Goal: Task Accomplishment & Management: Complete application form

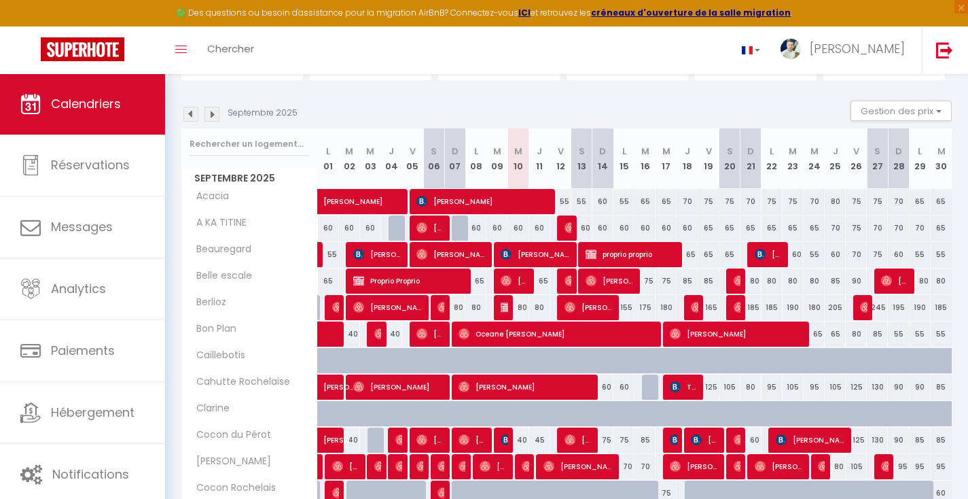
scroll to position [232, 0]
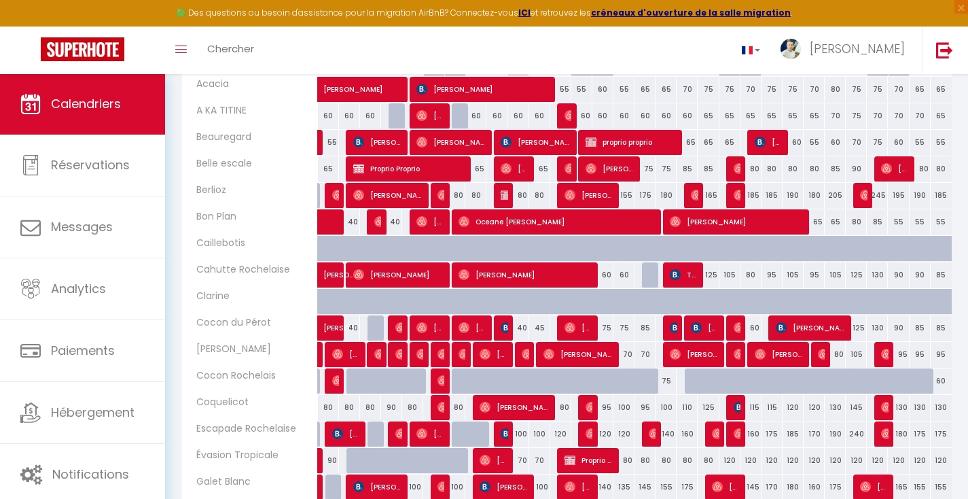
click at [651, 278] on div at bounding box center [652, 275] width 21 height 26
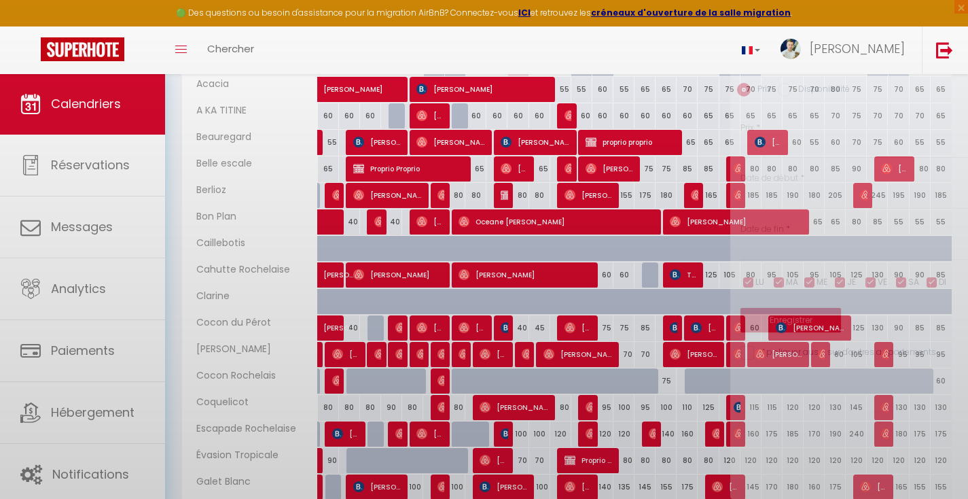
type input "85"
type input "[DATE] Septembre 2025"
type input "Mer 17 Septembre 2025"
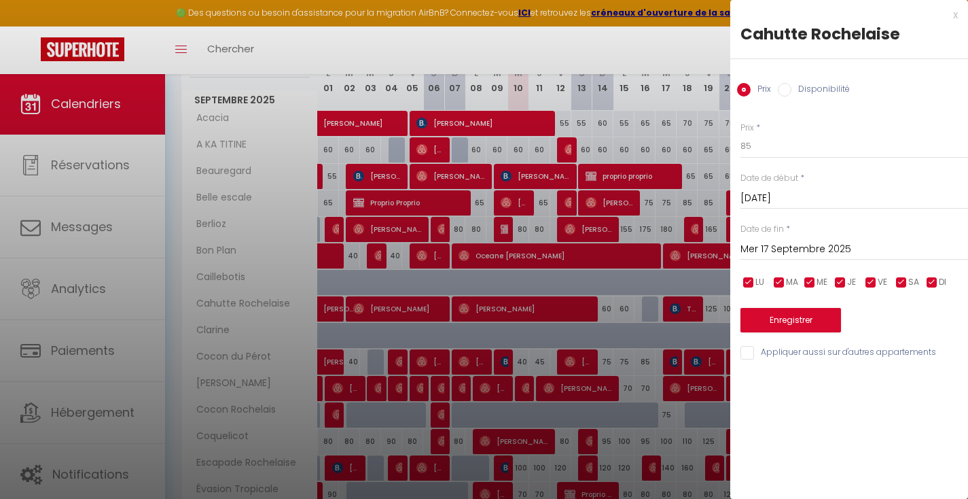
scroll to position [0, 0]
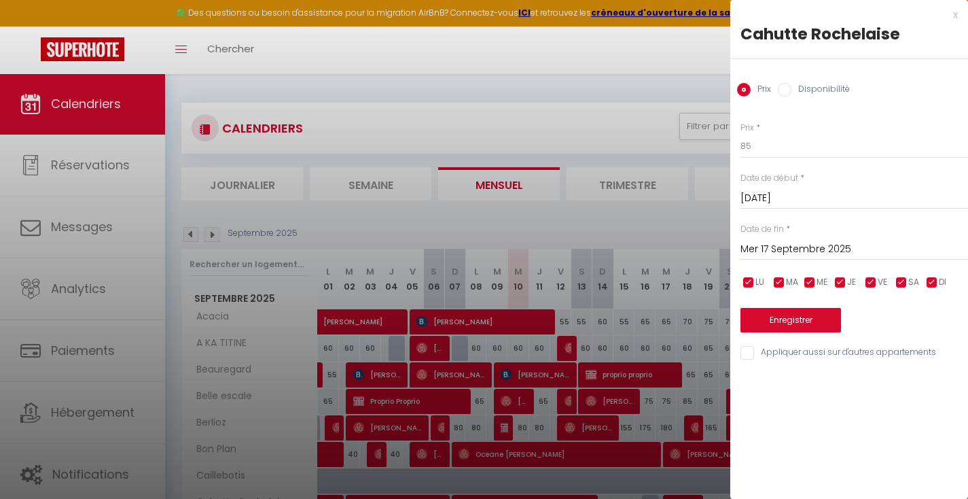
click at [558, 138] on div at bounding box center [484, 249] width 968 height 499
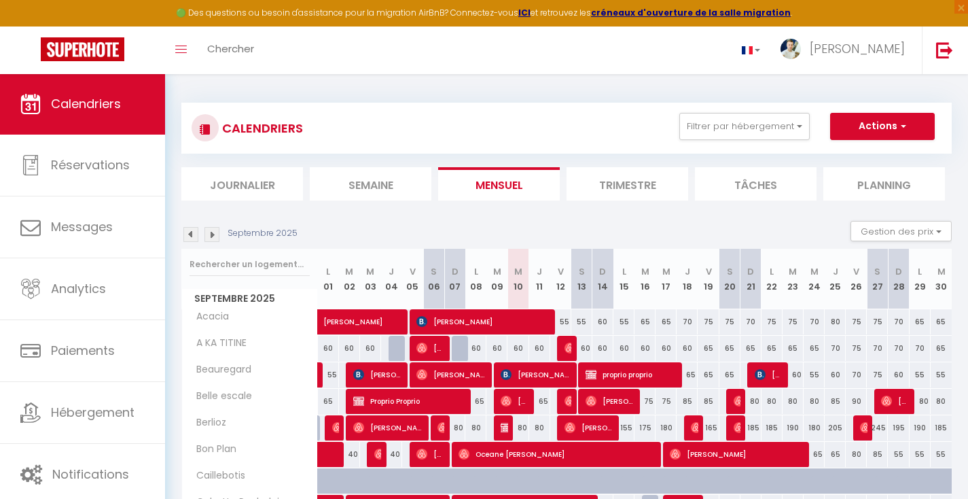
click at [854, 129] on button "Actions" at bounding box center [882, 126] width 105 height 27
click at [829, 161] on link "Nouvelle réservation" at bounding box center [868, 157] width 118 height 20
select select
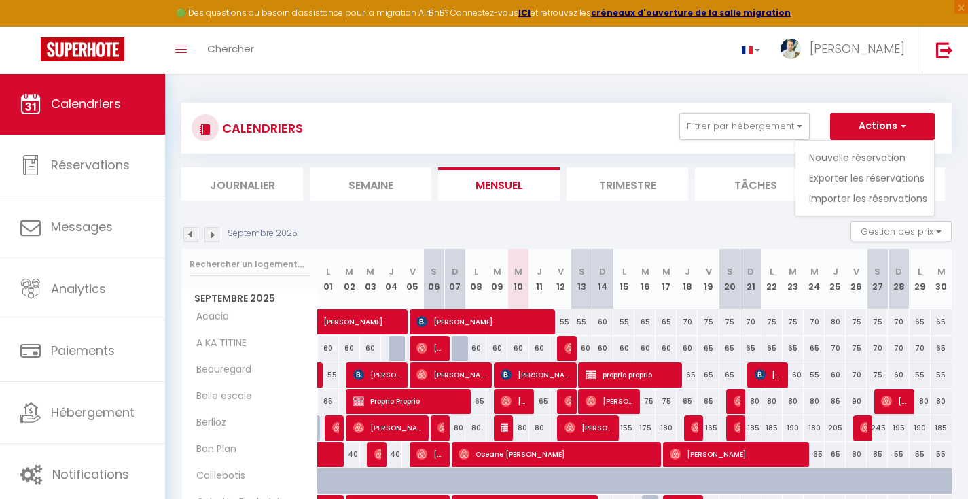
select select
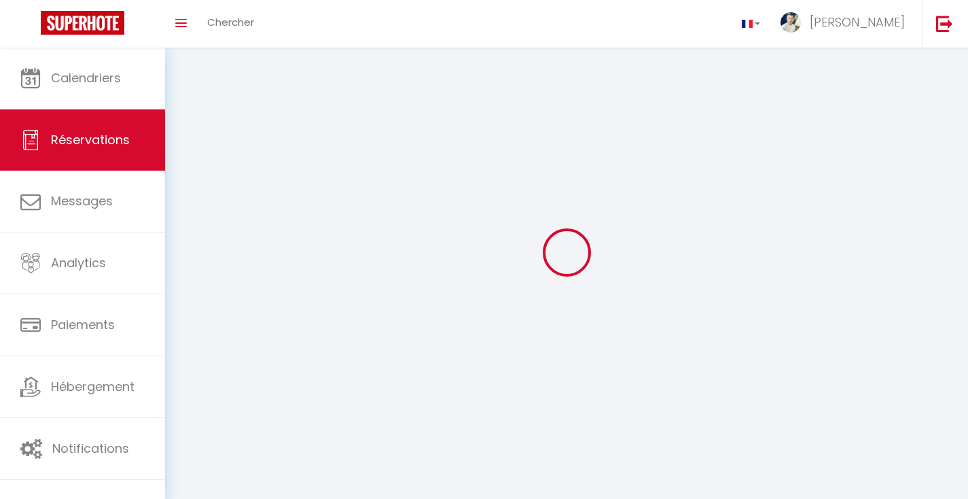
select select
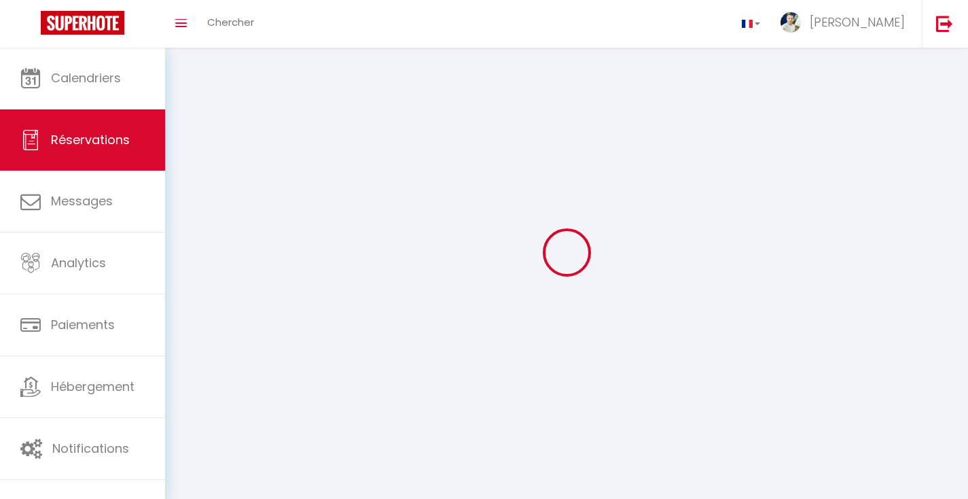
select select
checkbox input "false"
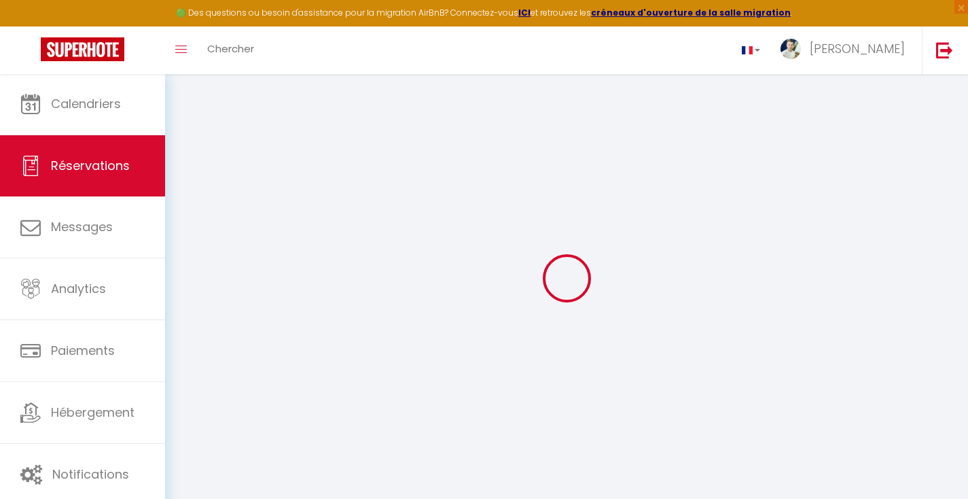
select select
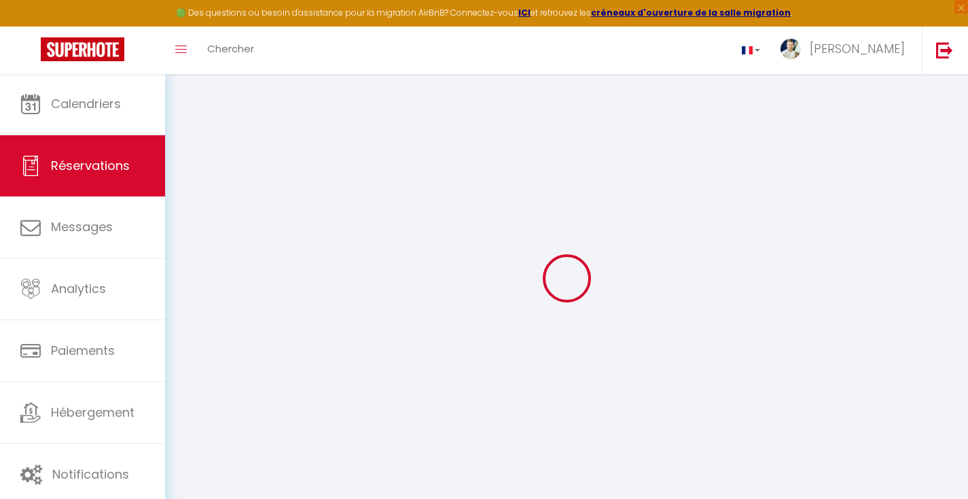
select select
checkbox input "false"
select select
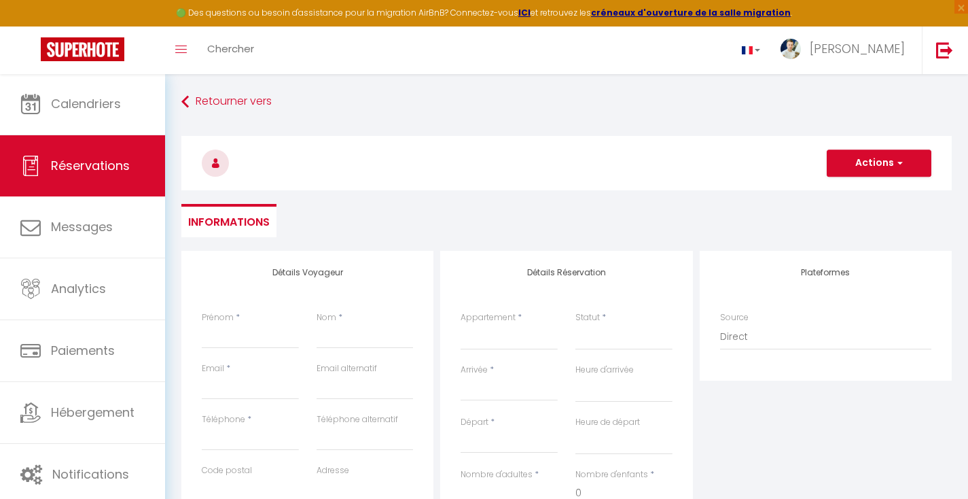
select select
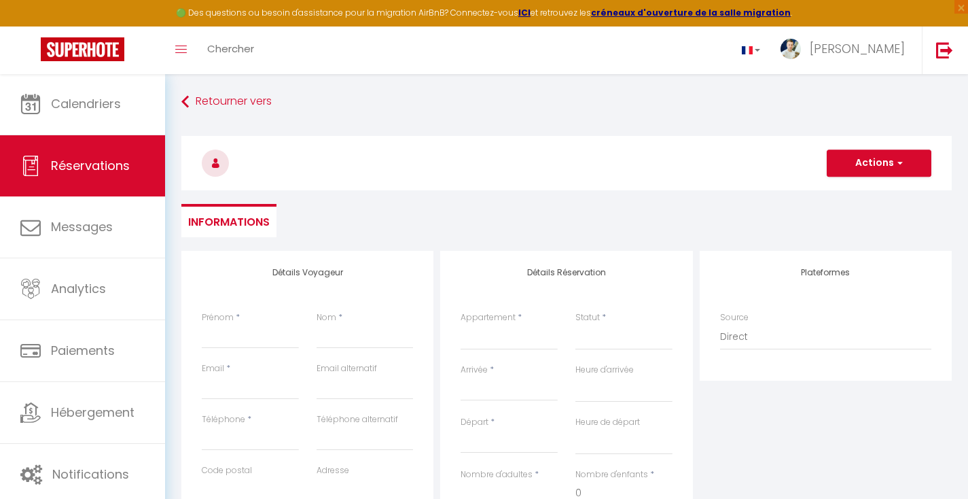
select select
checkbox input "false"
select select
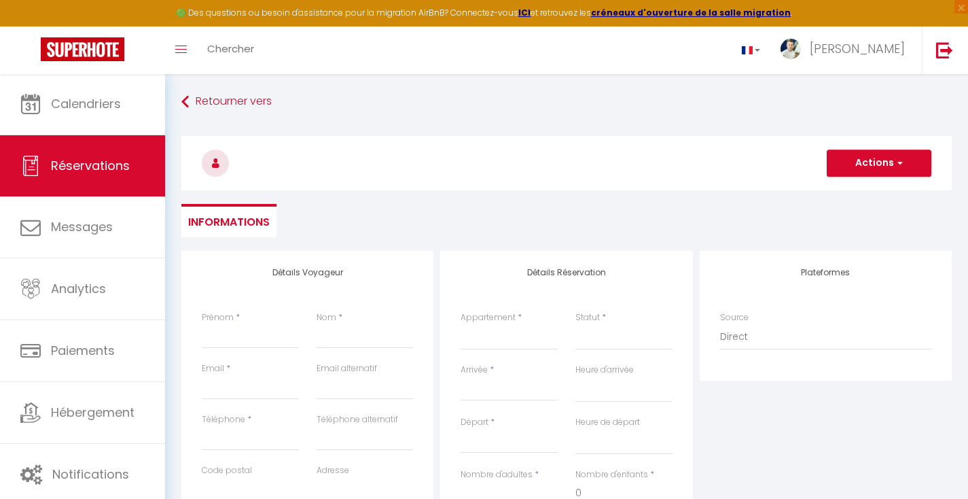
select select
checkbox input "false"
select select
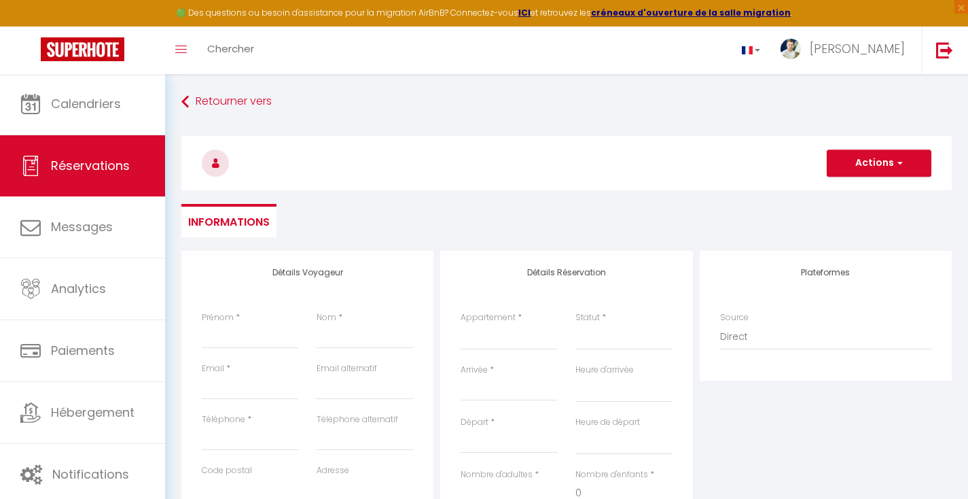
select select
type input "p"
select select
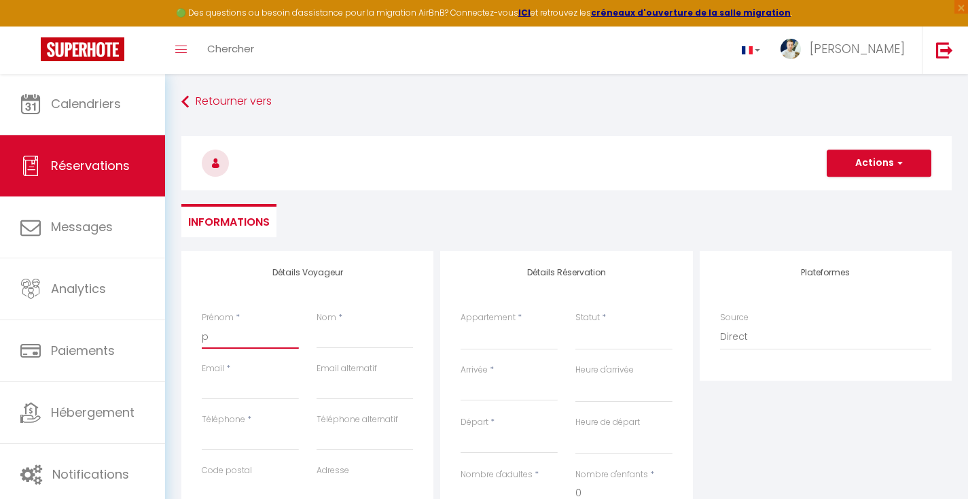
select select
checkbox input "false"
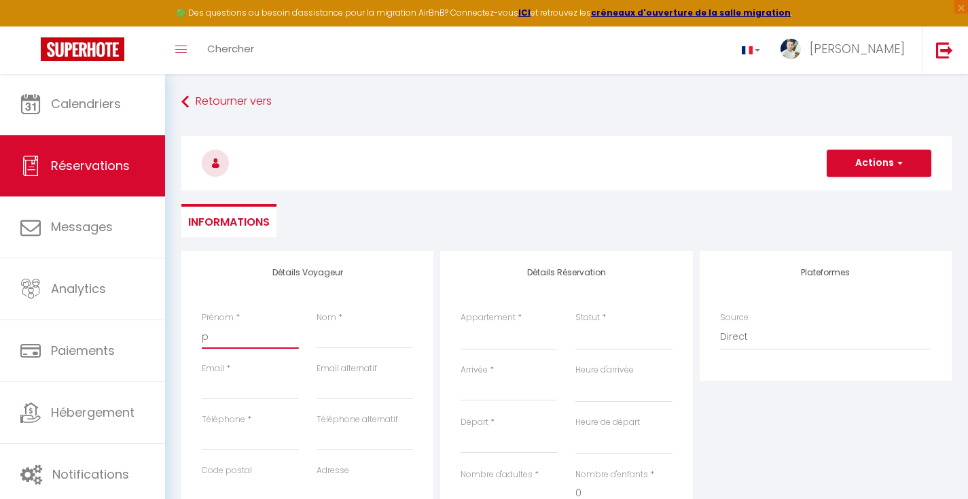
type input "pr"
select select
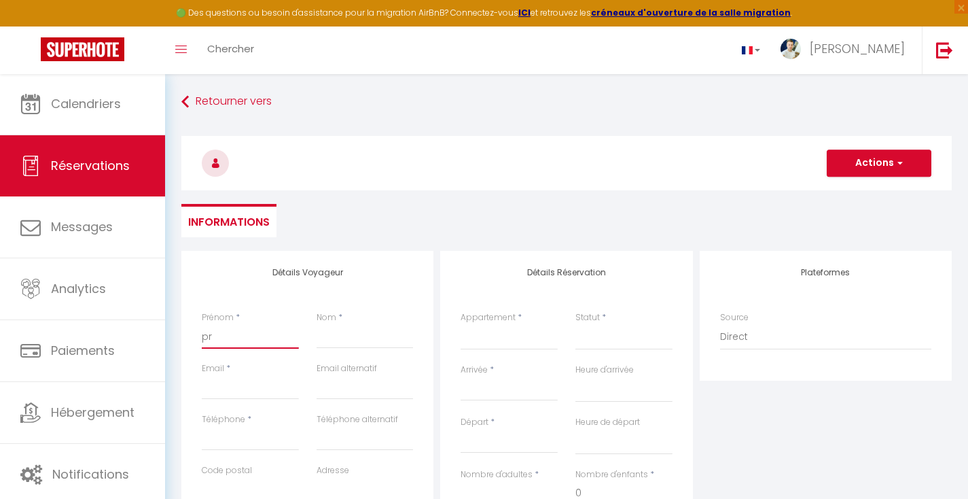
select select
checkbox input "false"
type input "pro"
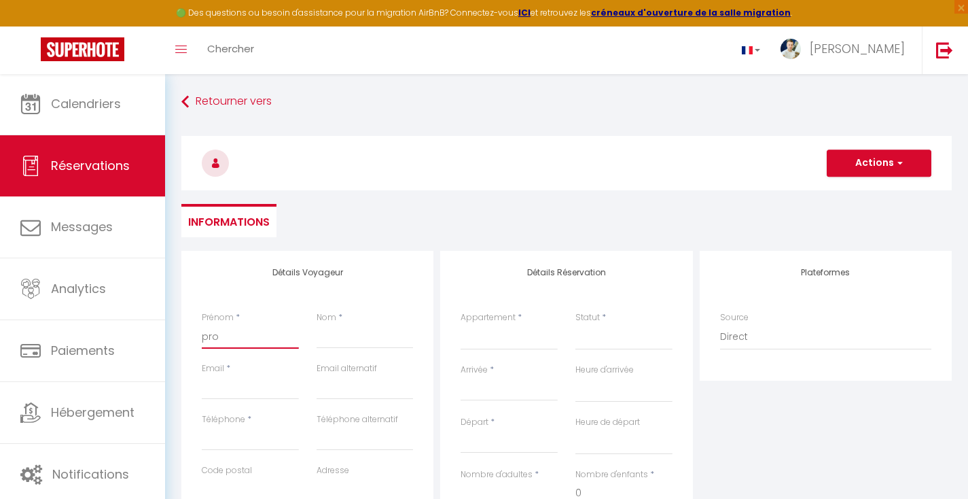
select select
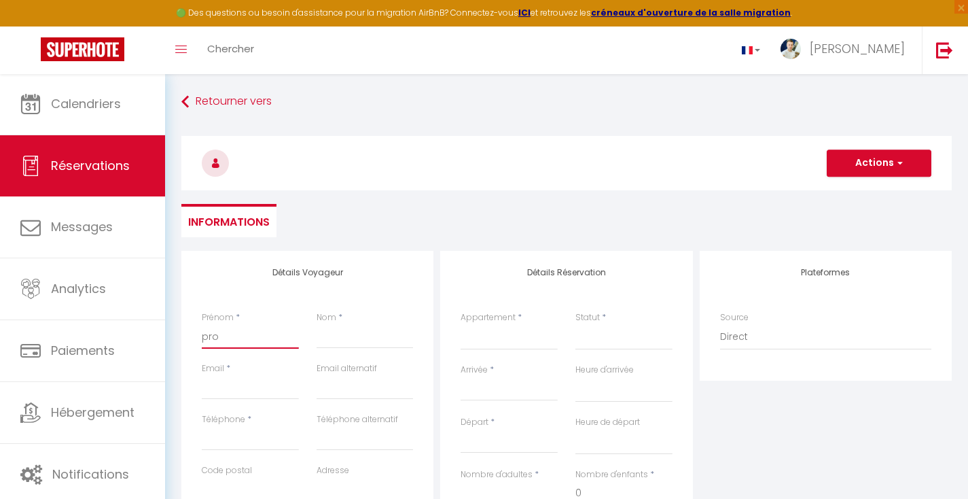
select select
checkbox input "false"
type input "prop"
select select
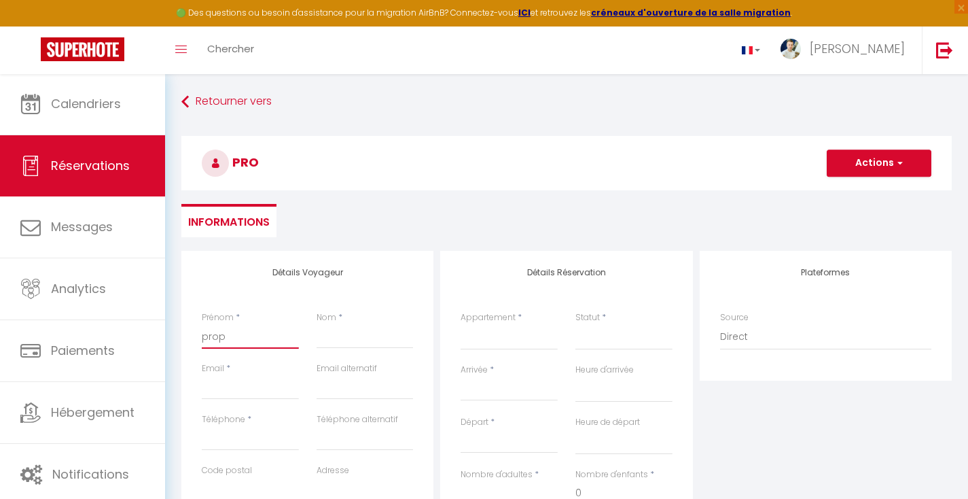
select select
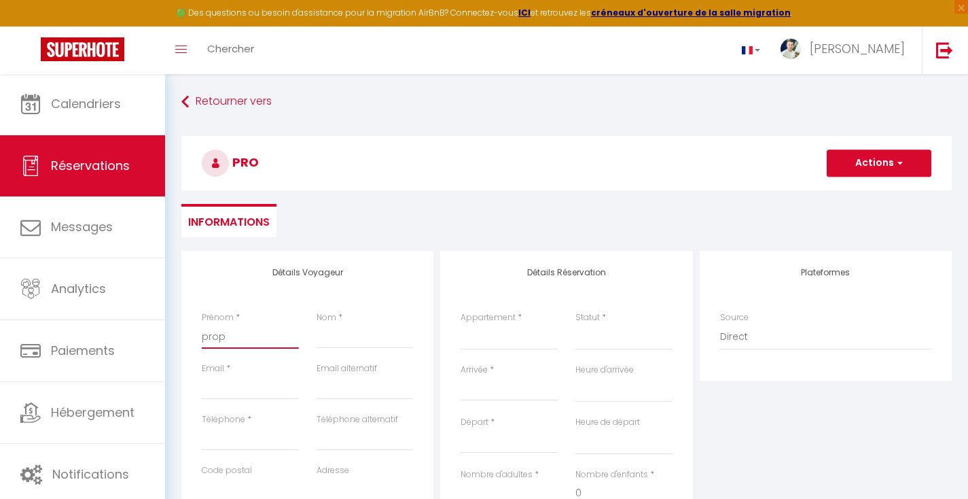
select select
checkbox input "false"
type input "propr"
select select
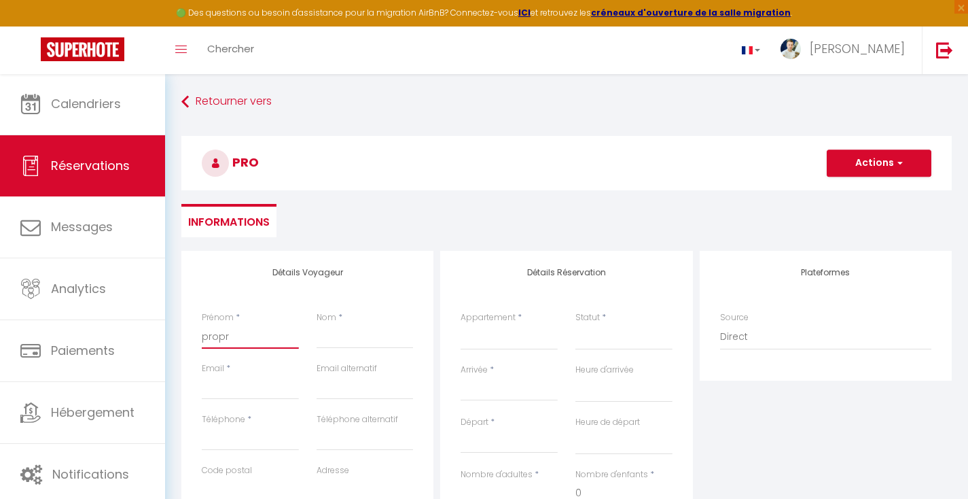
select select
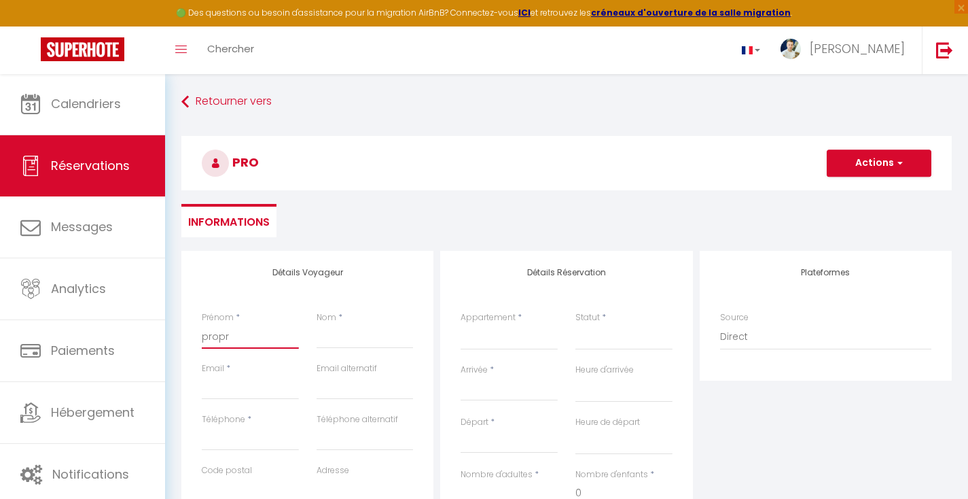
checkbox input "false"
type input "propri"
select select
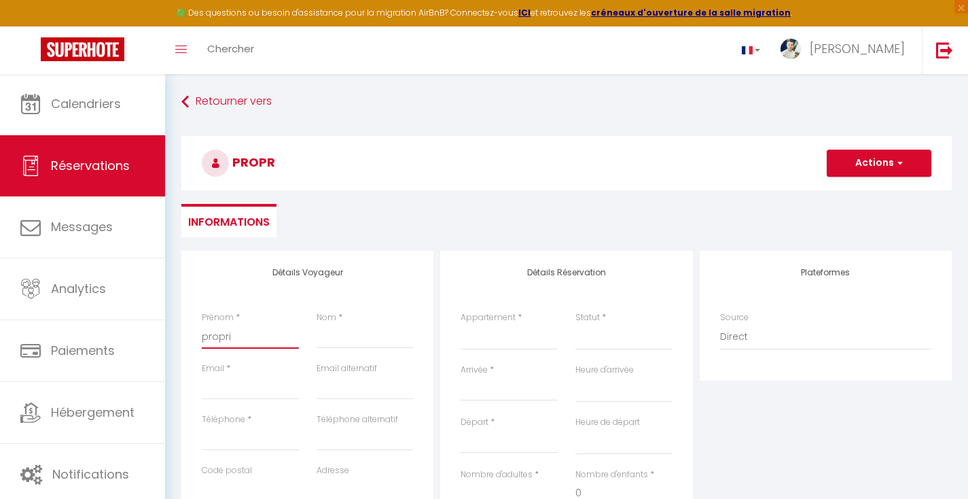
select select
checkbox input "false"
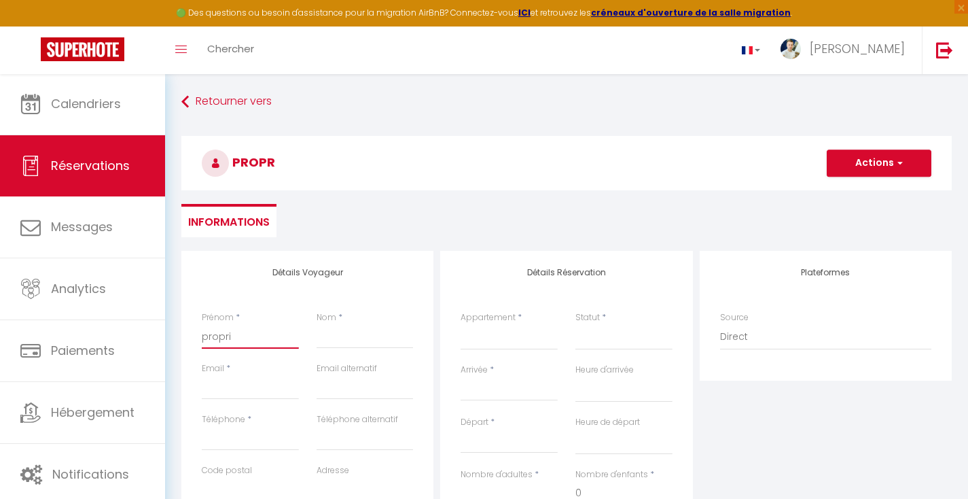
type input "proprio"
select select
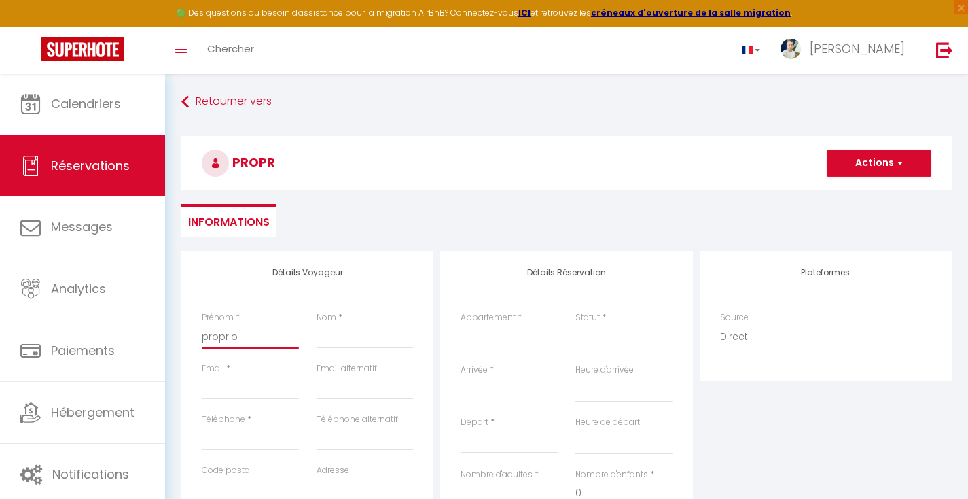
select select
checkbox input "false"
type input "proprio"
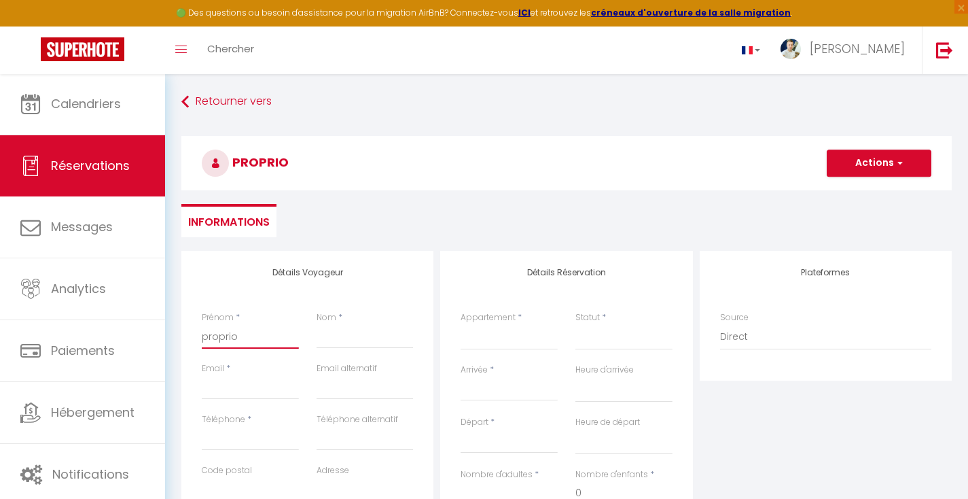
select select
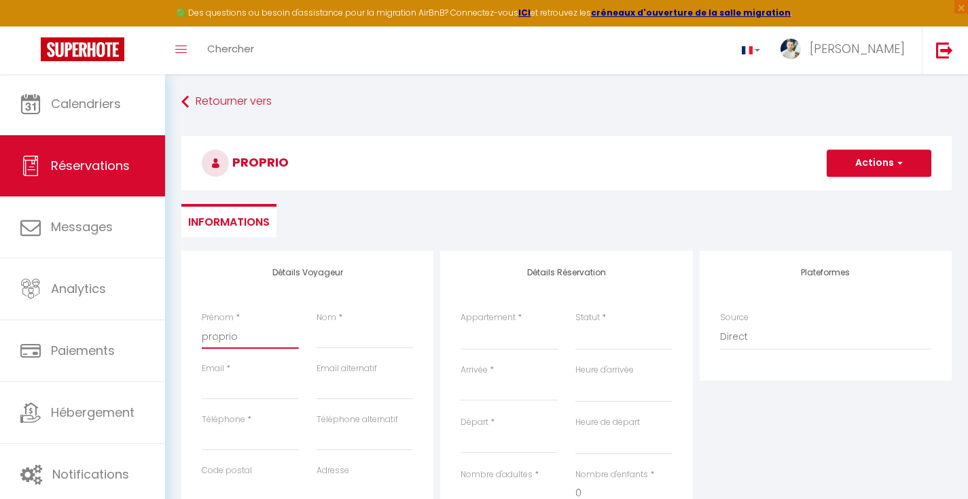
select select
checkbox input "false"
type input "proprio"
type input "p"
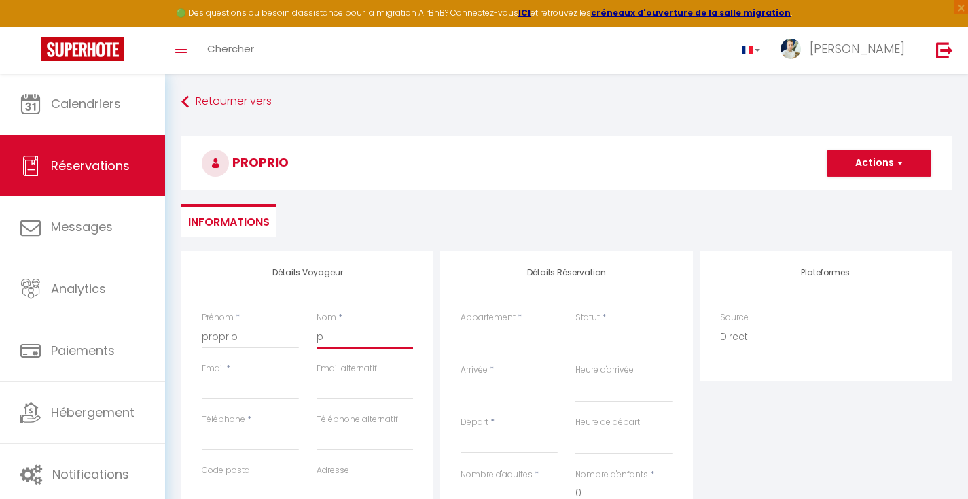
select select
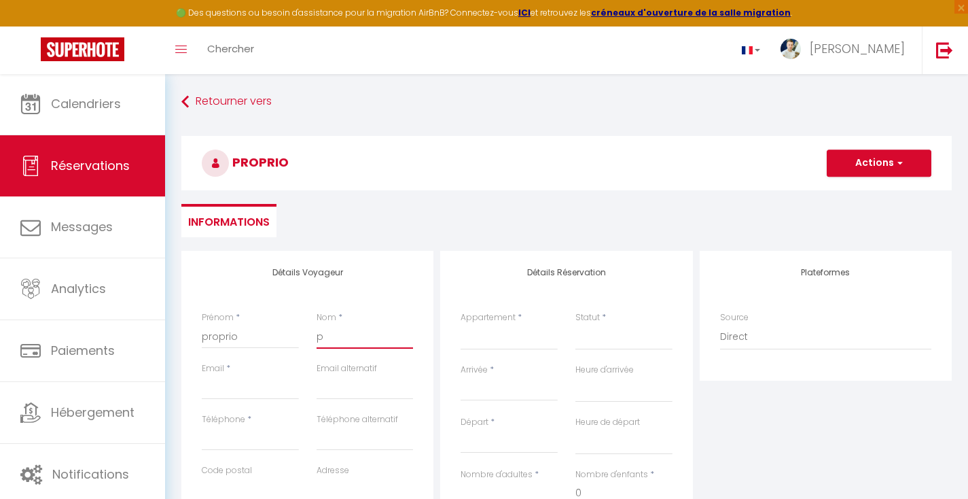
select select
checkbox input "false"
type input "pr"
select select
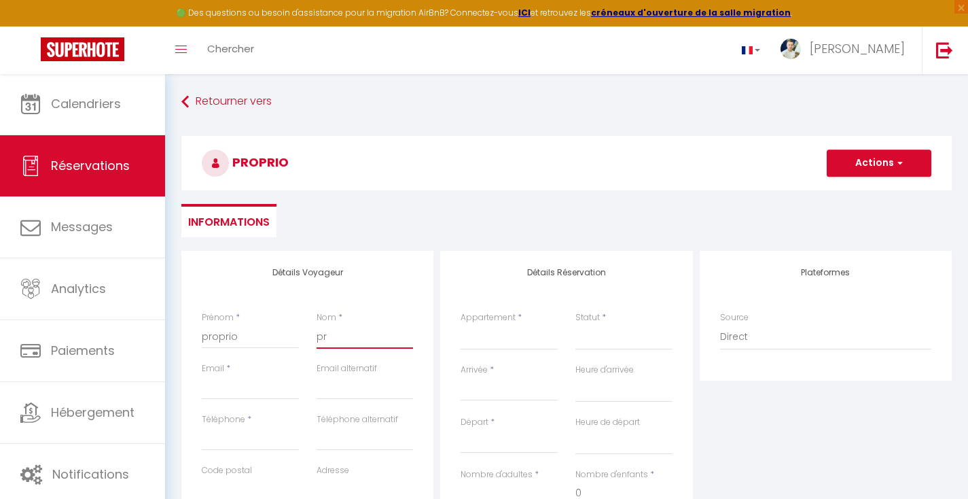
select select
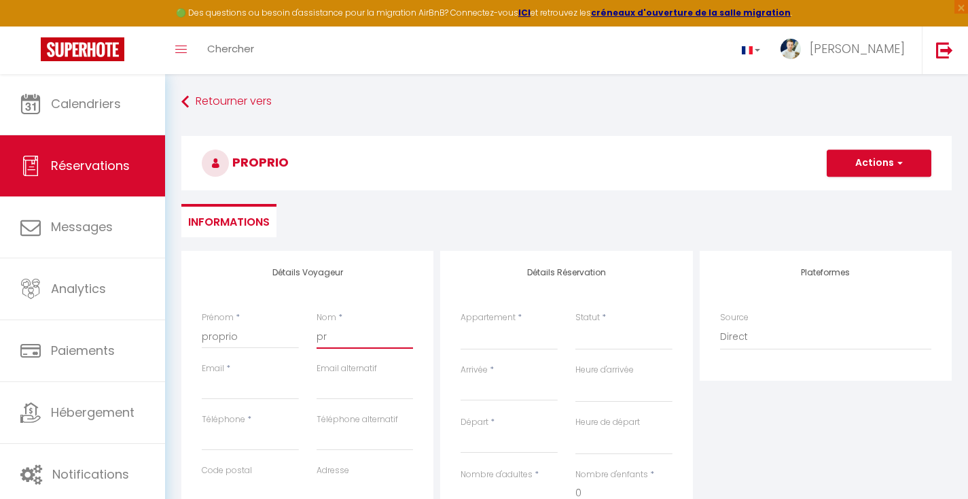
select select
checkbox input "false"
type input "pro"
select select
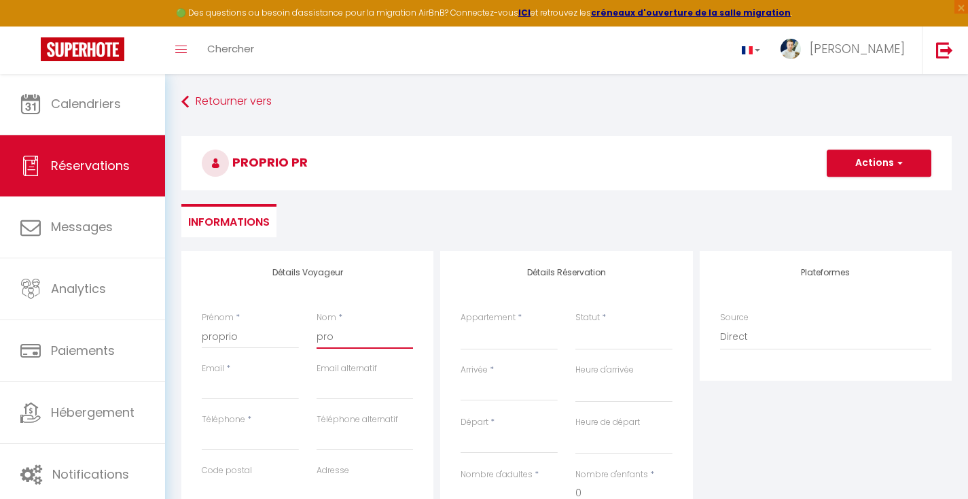
select select
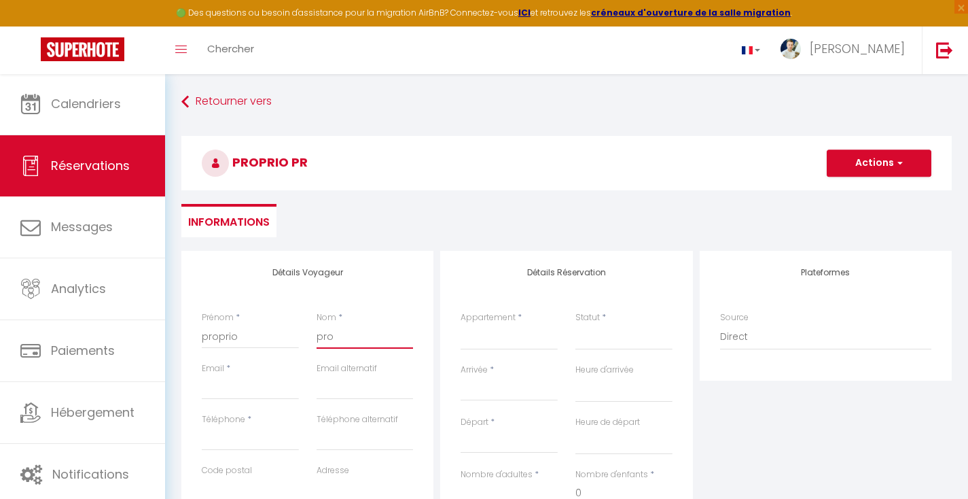
checkbox input "false"
type input "prop"
select select
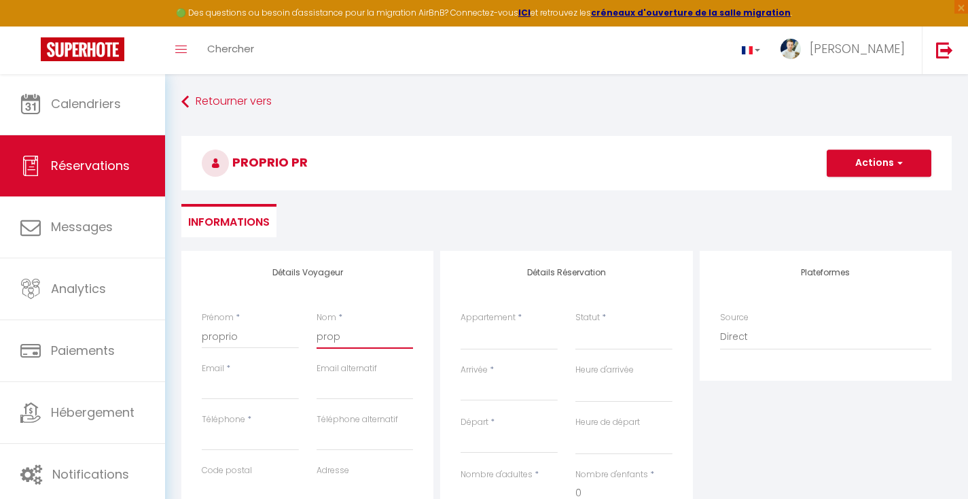
select select
checkbox input "false"
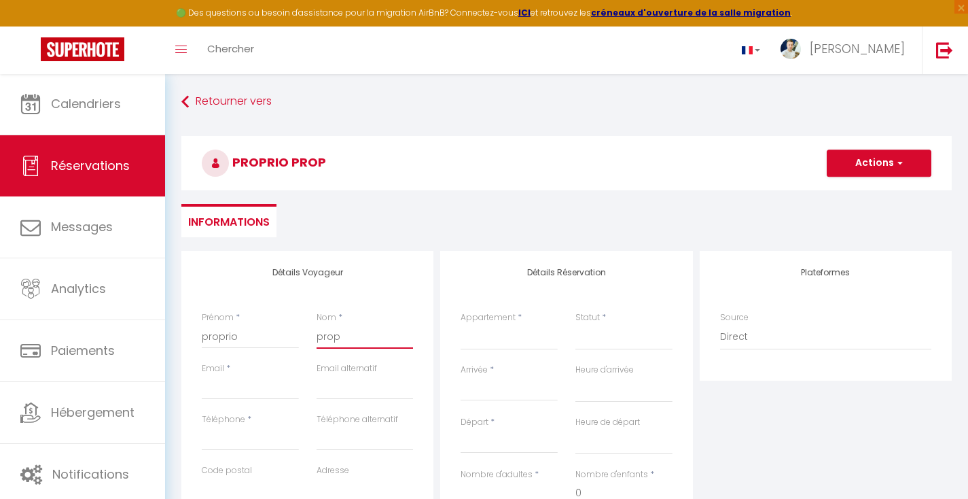
type input "propr"
select select
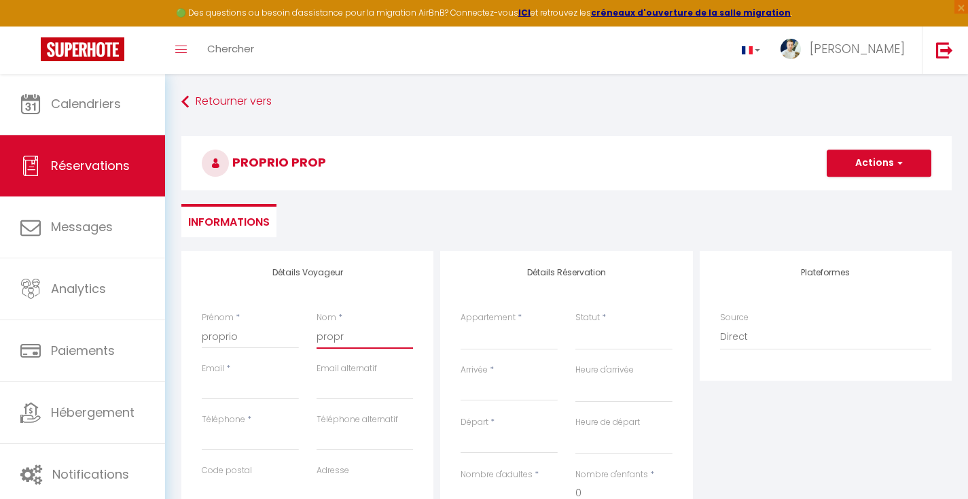
select select
checkbox input "false"
type input "propri"
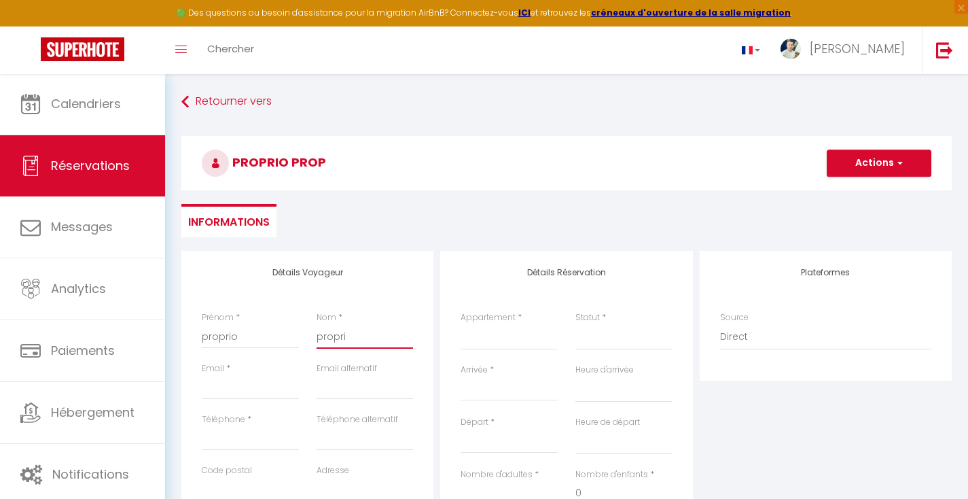
select select
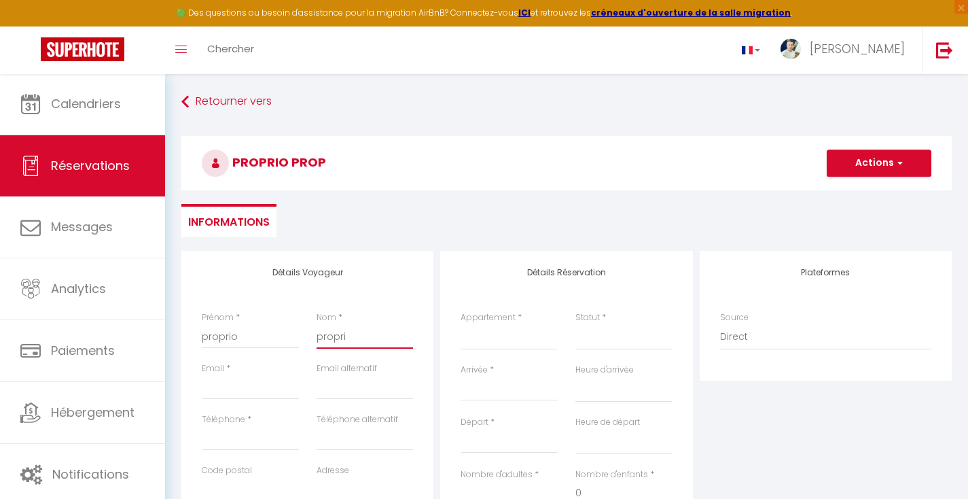
select select
checkbox input "false"
type input "proprio"
select select
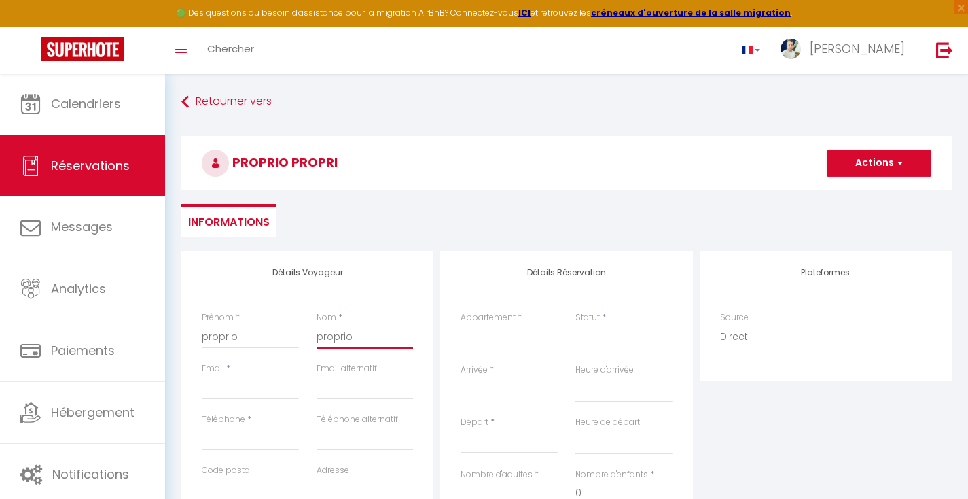
select select
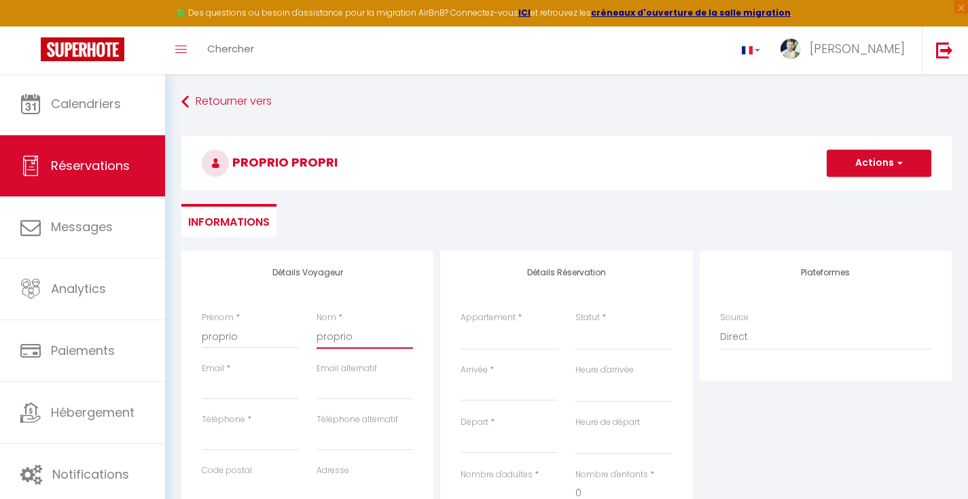
select select
checkbox input "false"
type input "proprio"
select select
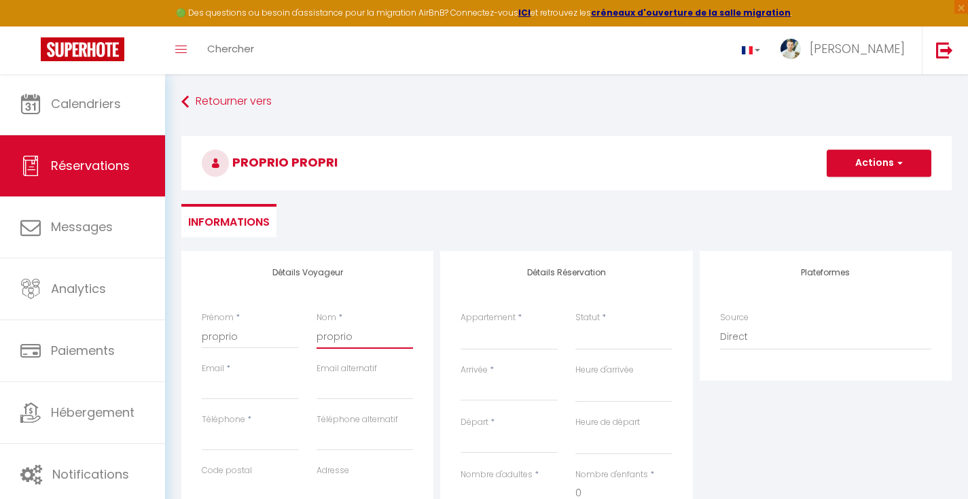
select select
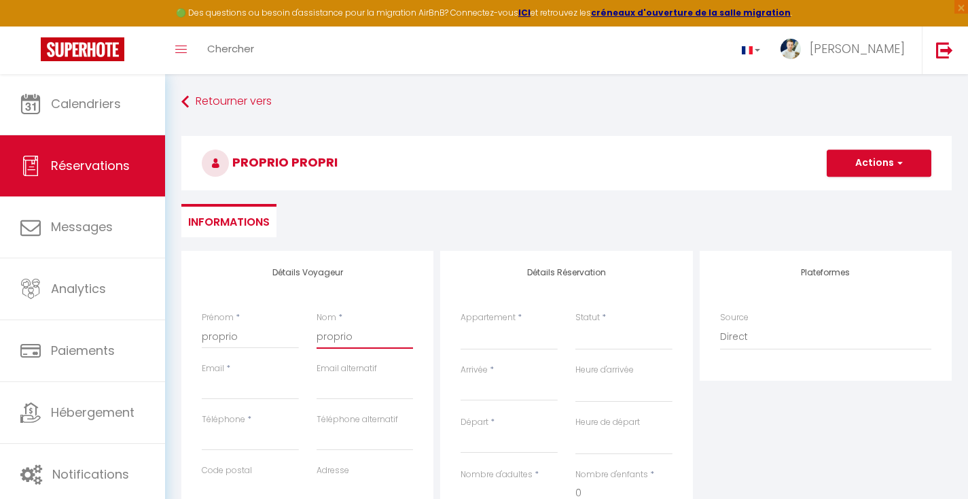
checkbox input "false"
type input "proprio"
type input "p"
select select
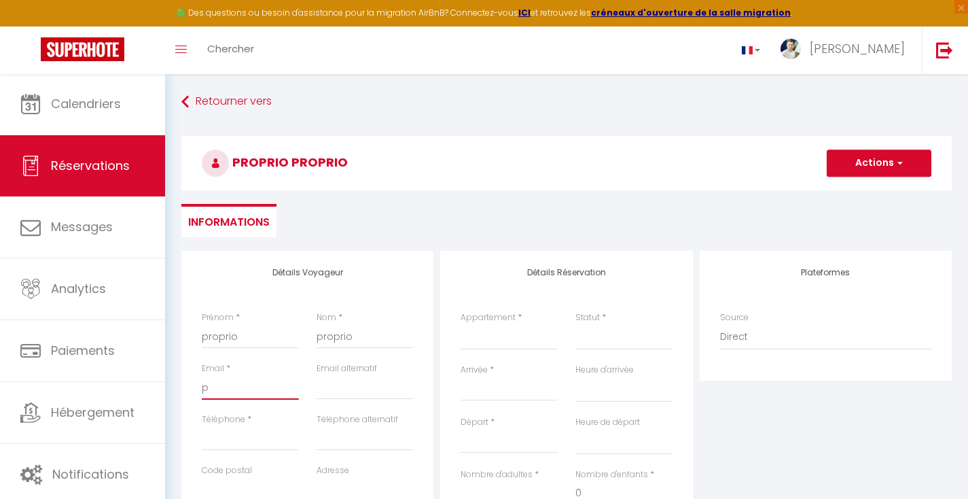
select select
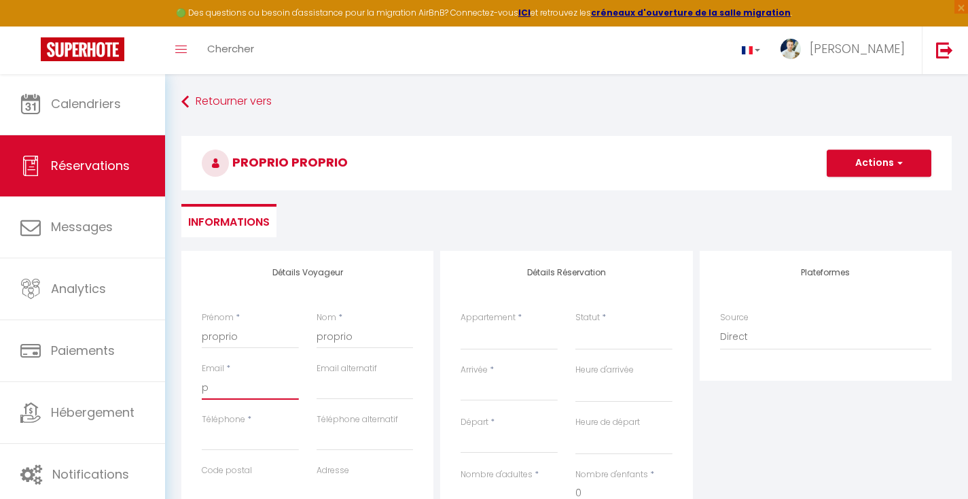
checkbox input "false"
type input "pl"
select select
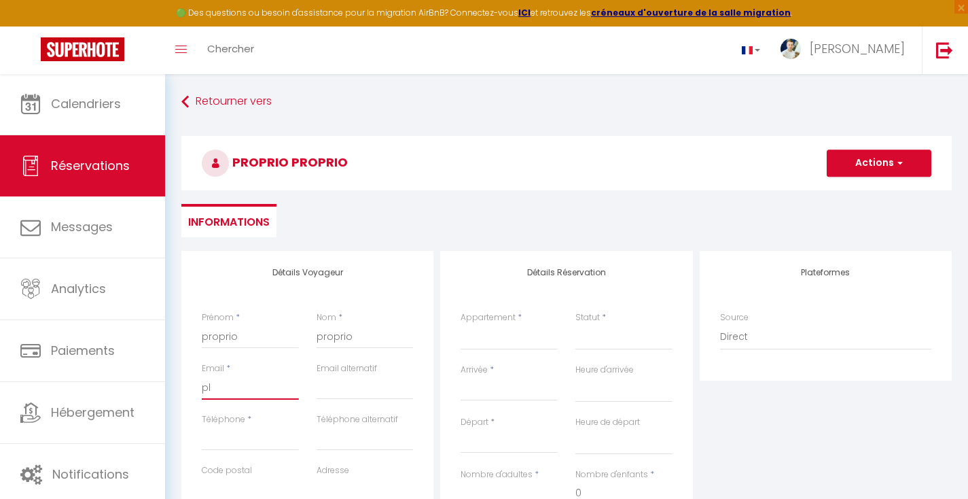
select select
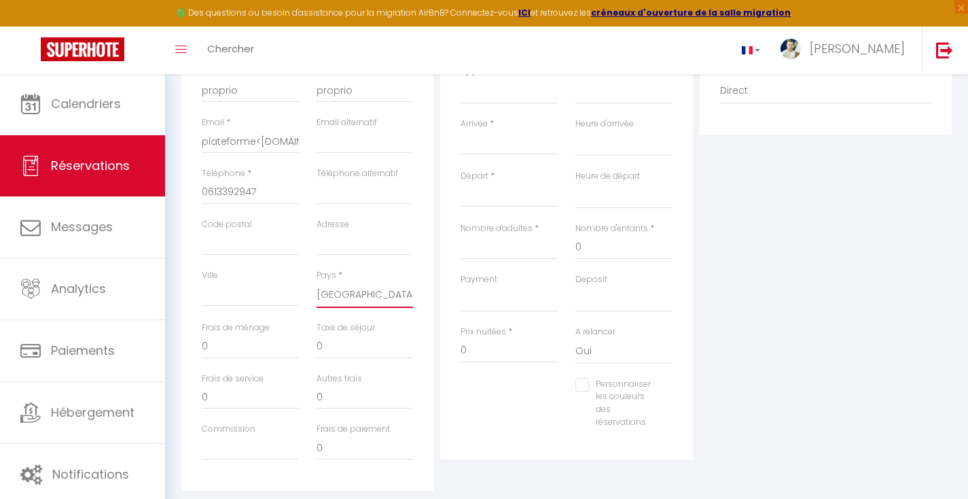
click at [479, 149] on input "Arrivée" at bounding box center [508, 144] width 97 height 18
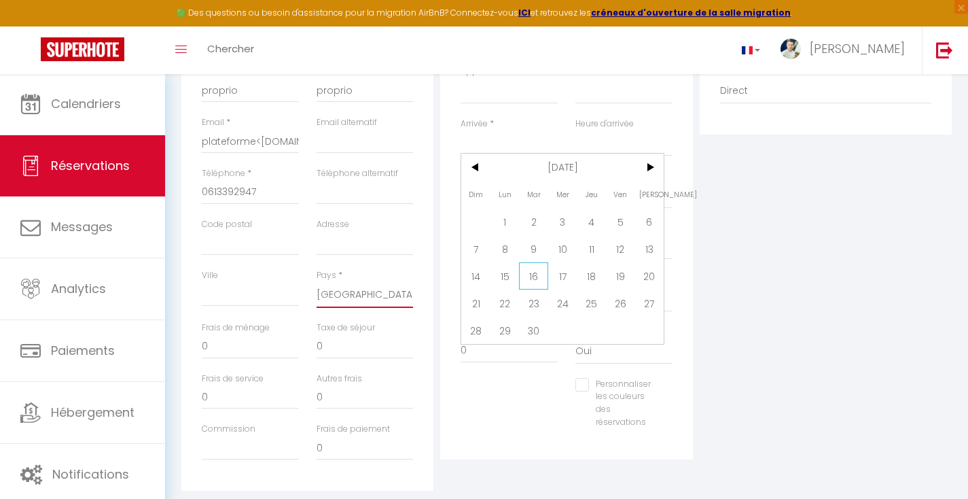
click at [543, 277] on span "16" at bounding box center [533, 275] width 29 height 27
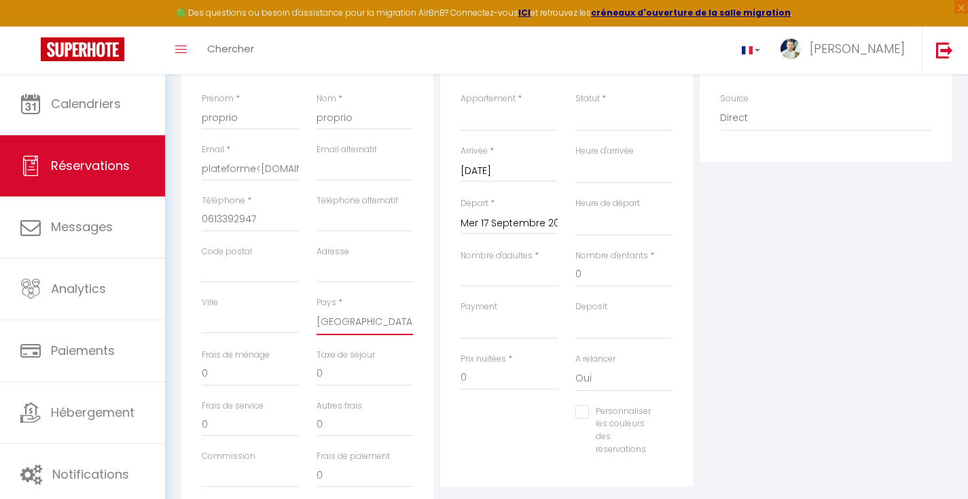
scroll to position [131, 0]
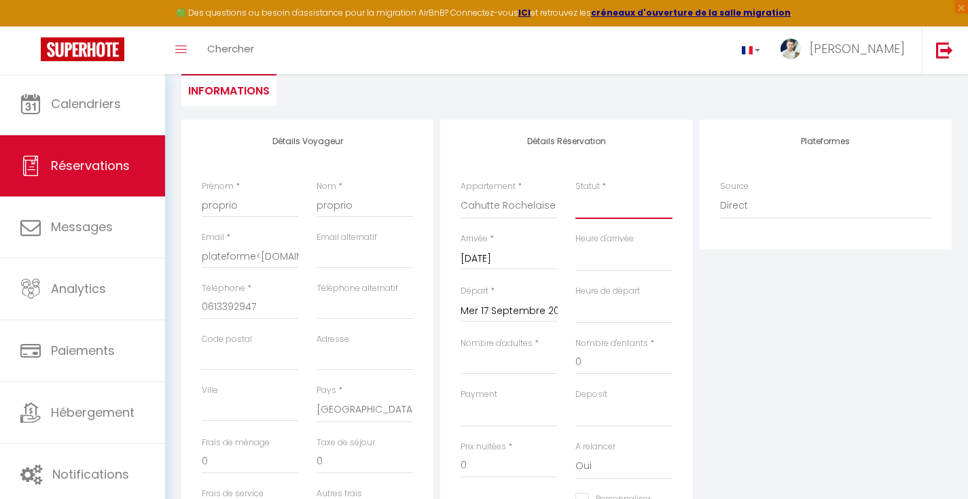
drag, startPoint x: 598, startPoint y: 201, endPoint x: 590, endPoint y: 211, distance: 12.1
click at [598, 201] on select "Confirmé Non Confirmé Annulé Annulé par le voyageur No Show Request" at bounding box center [623, 206] width 97 height 26
click at [591, 211] on select "Confirmé Non Confirmé Annulé Annulé par le voyageur No Show Request" at bounding box center [623, 206] width 97 height 26
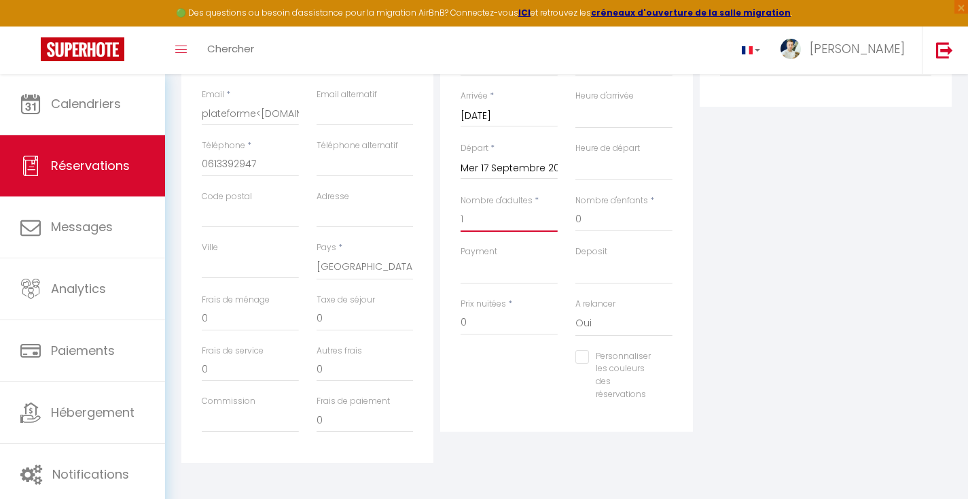
scroll to position [0, 0]
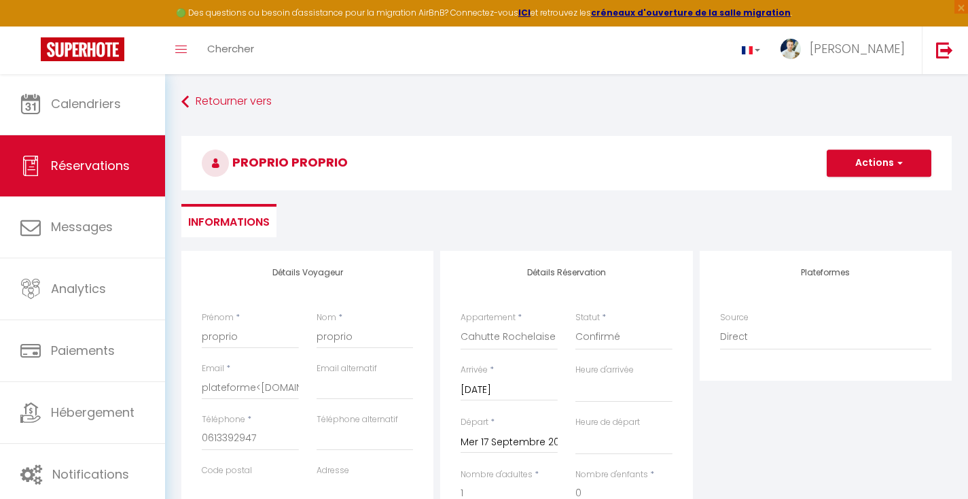
click at [886, 164] on button "Actions" at bounding box center [879, 162] width 105 height 27
click at [849, 194] on link "Enregistrer" at bounding box center [865, 193] width 107 height 18
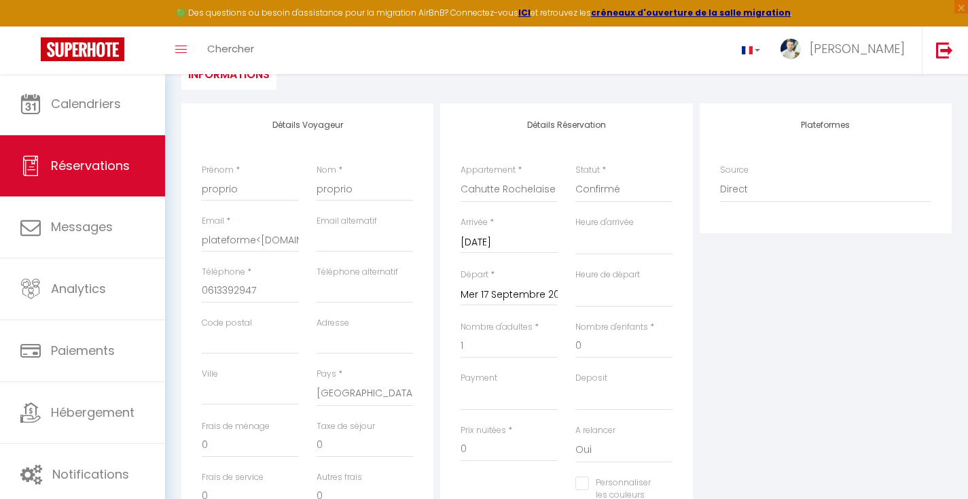
scroll to position [16, 0]
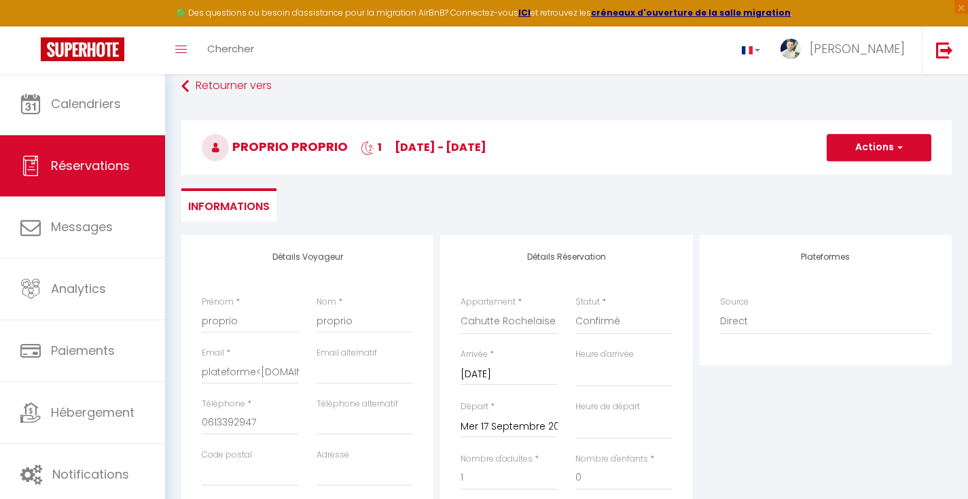
click at [886, 151] on button "Actions" at bounding box center [879, 147] width 105 height 27
click at [842, 150] on button "Actions" at bounding box center [879, 147] width 105 height 27
click at [843, 150] on button "Actions" at bounding box center [879, 147] width 105 height 27
click at [837, 180] on link "Enregistrer" at bounding box center [865, 177] width 107 height 18
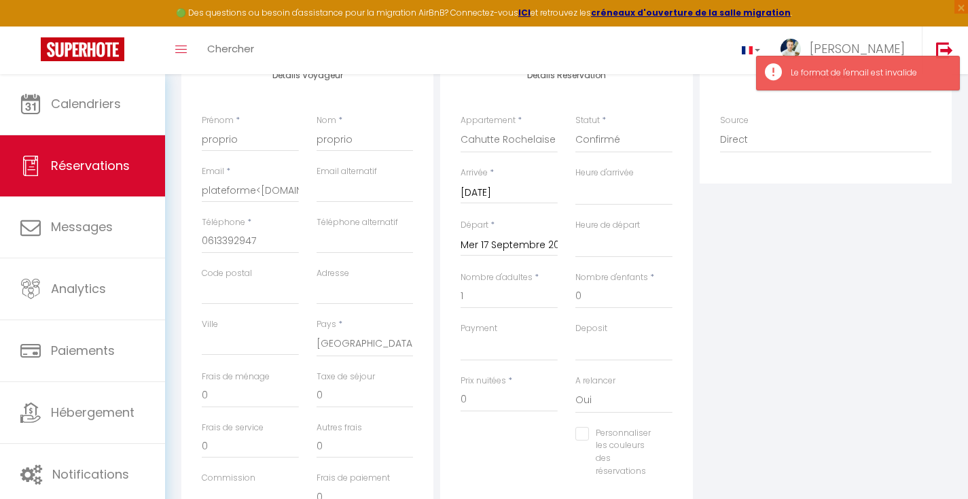
scroll to position [84, 0]
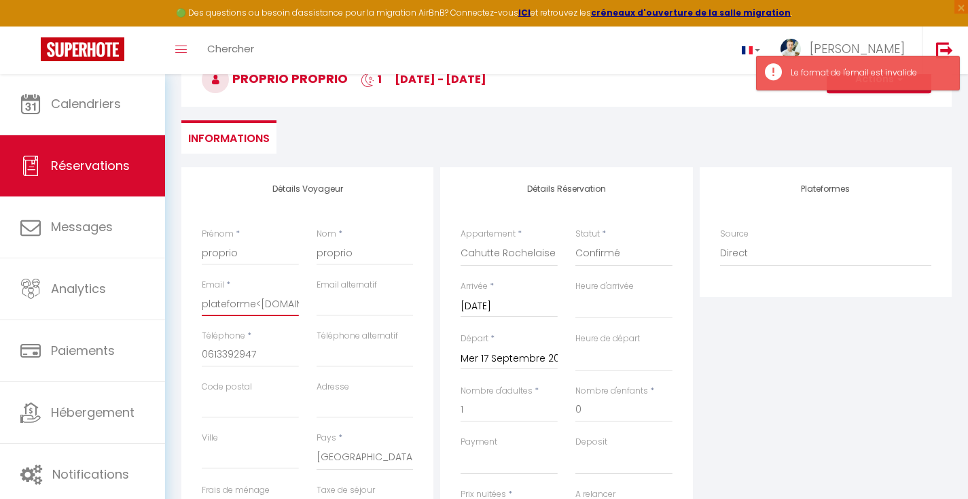
click at [259, 308] on input "plateforme<lestudioconciergerie.fr" at bounding box center [250, 303] width 97 height 24
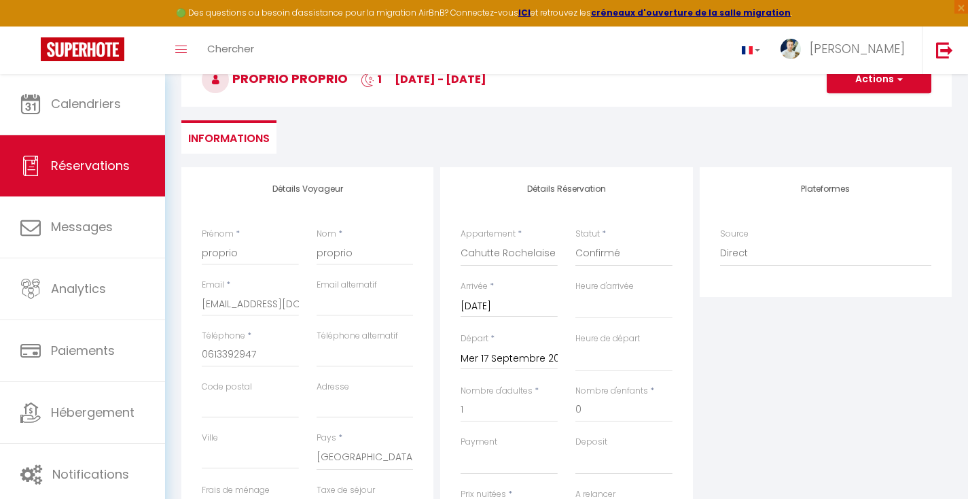
click at [850, 82] on button "Actions" at bounding box center [879, 79] width 105 height 27
click at [837, 109] on link "Enregistrer" at bounding box center [865, 110] width 107 height 18
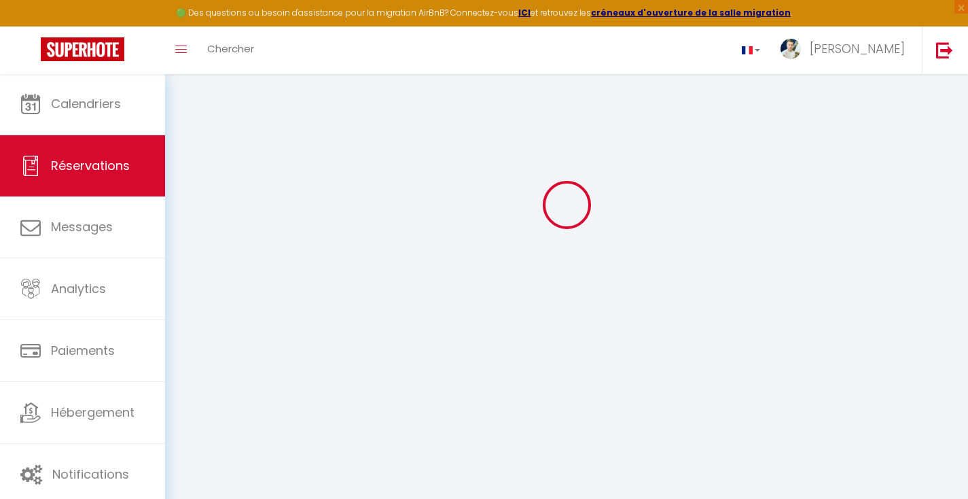
scroll to position [73, 0]
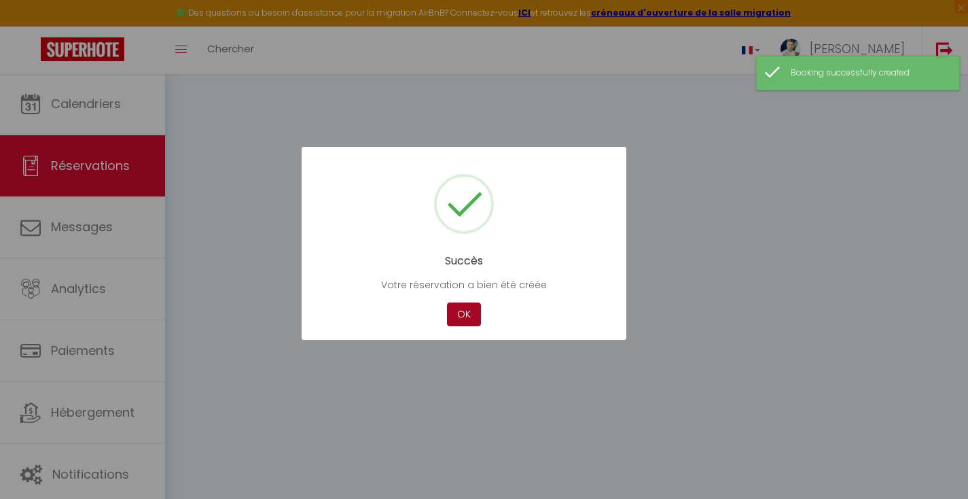
click at [460, 316] on button "OK" at bounding box center [464, 314] width 34 height 24
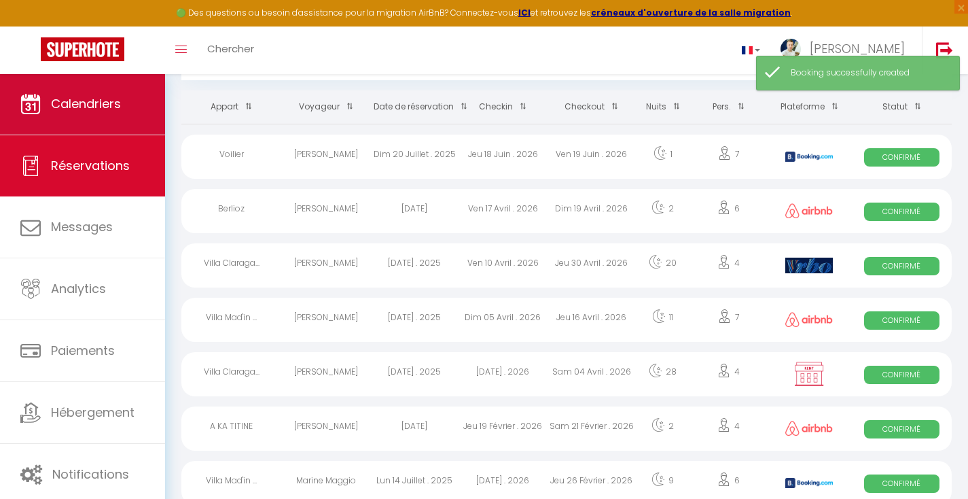
click at [82, 105] on span "Calendriers" at bounding box center [86, 103] width 70 height 17
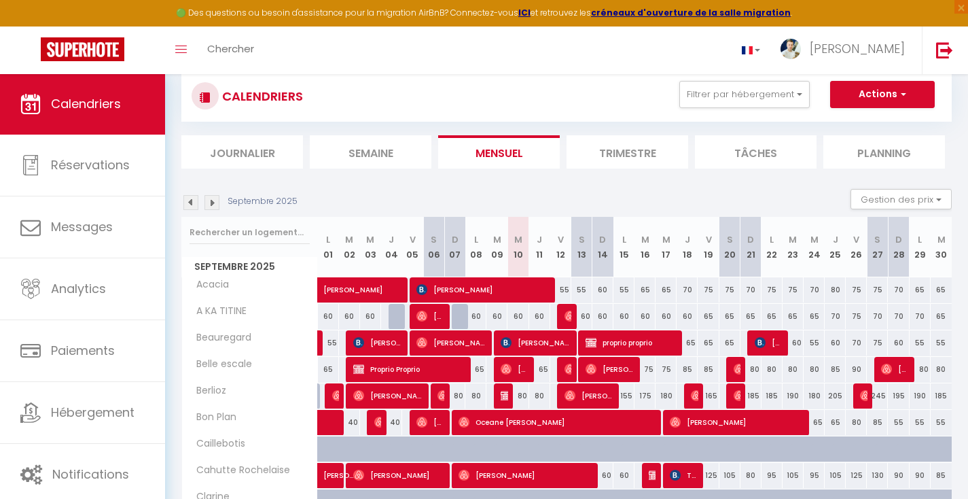
scroll to position [92, 0]
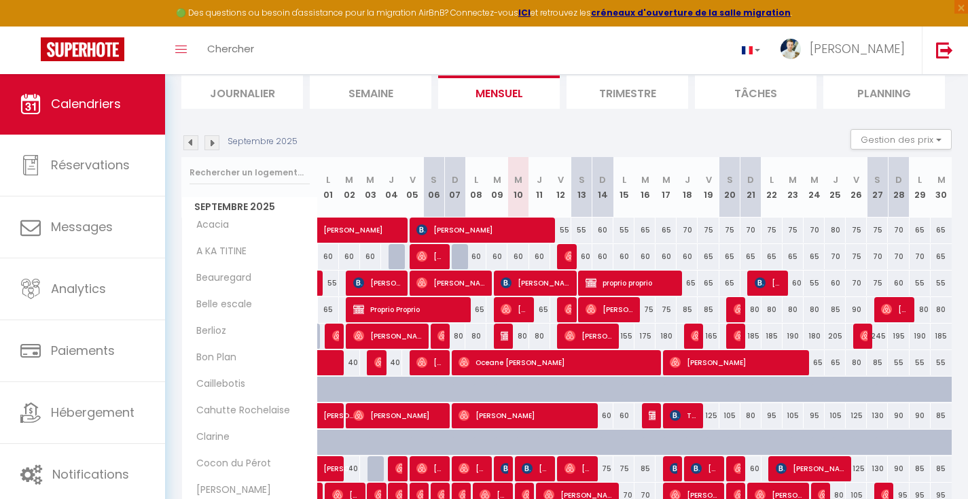
click at [653, 414] on img at bounding box center [654, 415] width 11 height 11
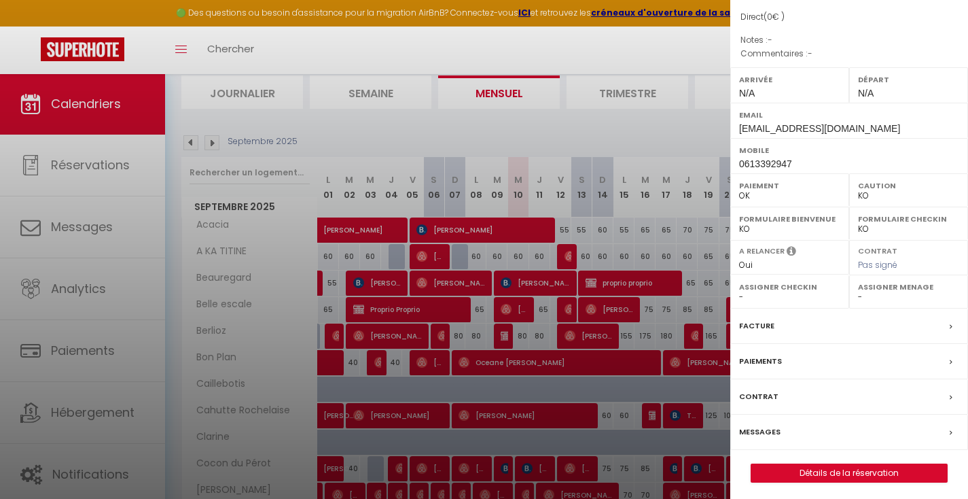
scroll to position [215, 0]
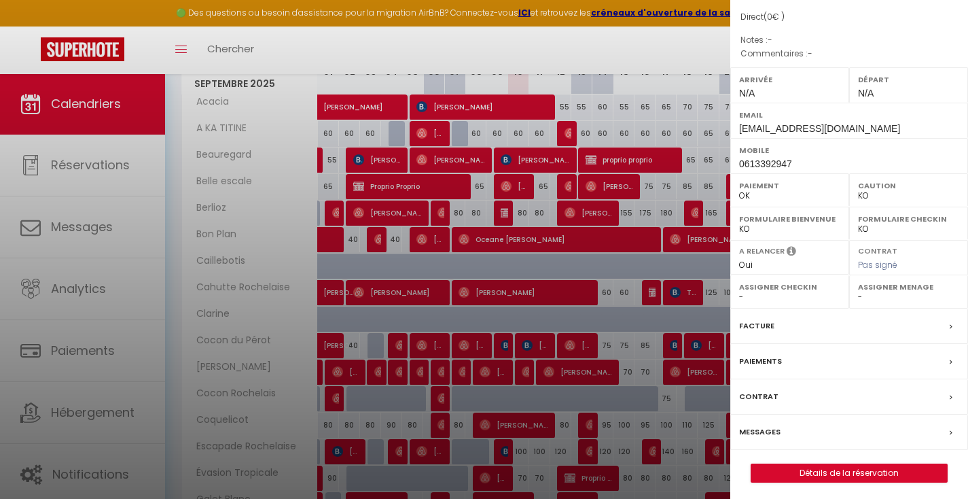
click at [839, 471] on link "Détails de la réservation" at bounding box center [849, 473] width 196 height 18
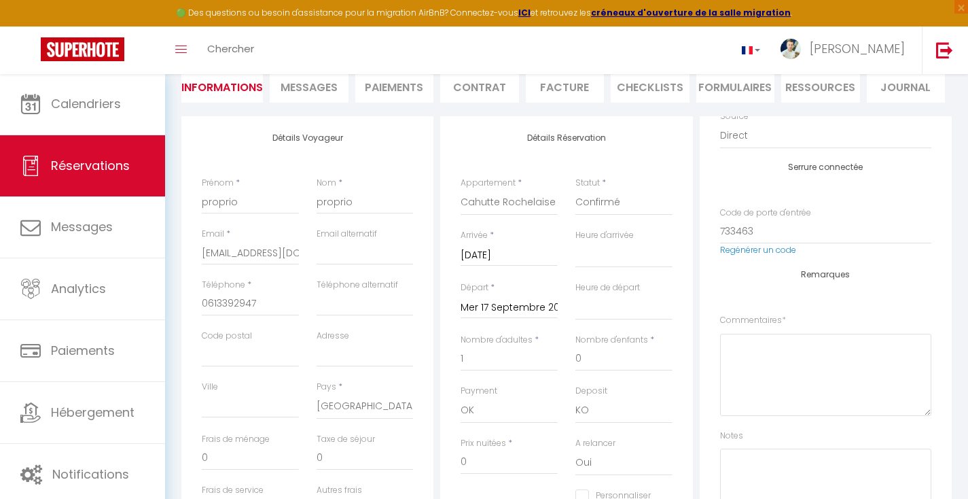
scroll to position [258, 0]
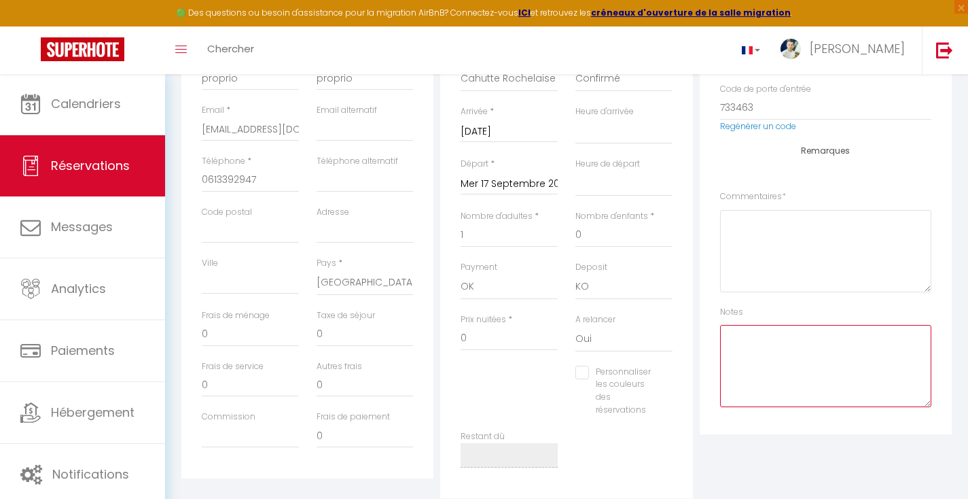
click at [763, 353] on textarea at bounding box center [825, 366] width 211 height 82
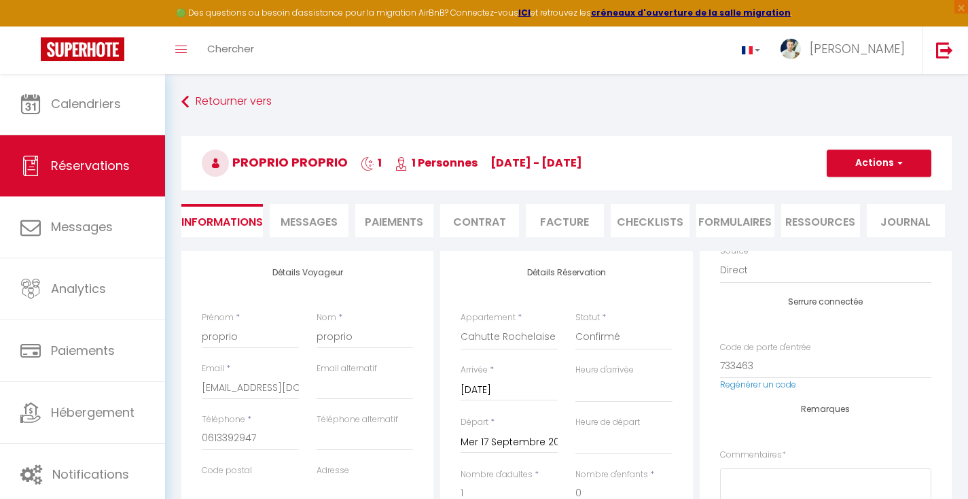
click at [899, 161] on span "button" at bounding box center [898, 163] width 8 height 12
click at [851, 197] on link "Enregistrer" at bounding box center [865, 193] width 107 height 18
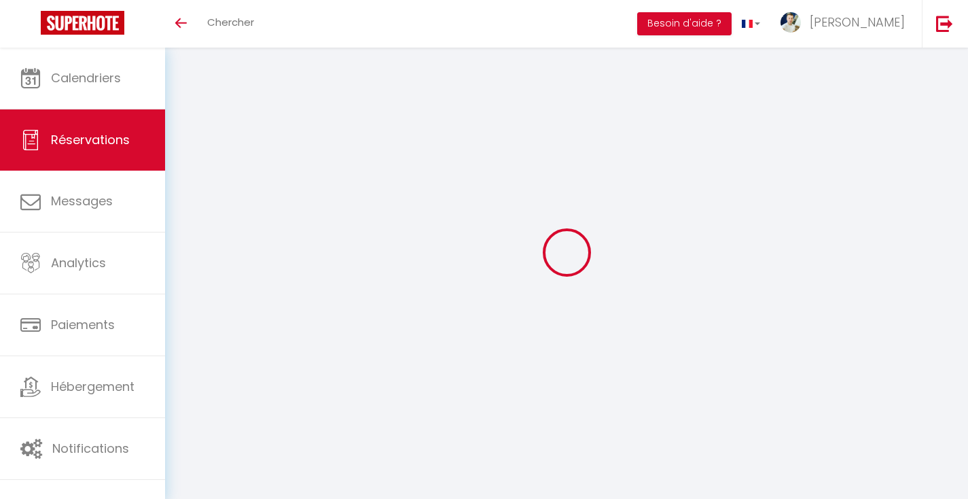
select select
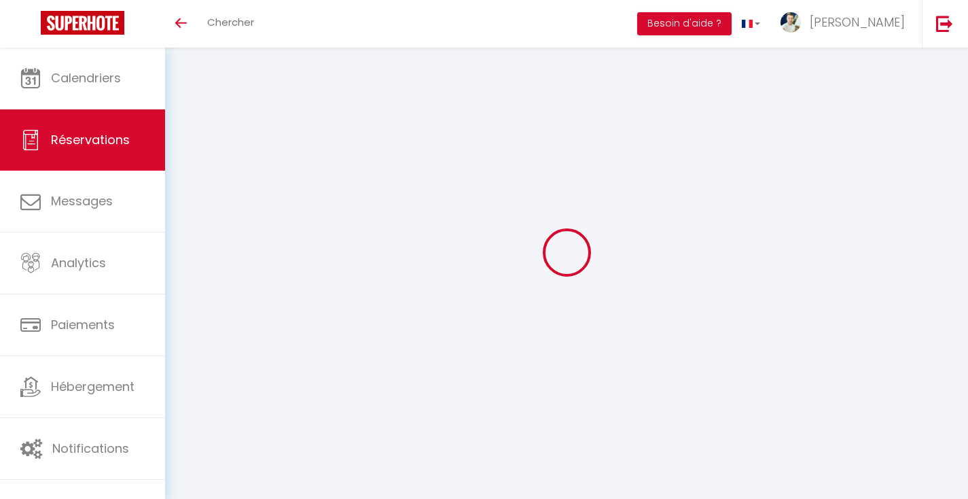
select select
checkbox input "false"
select select
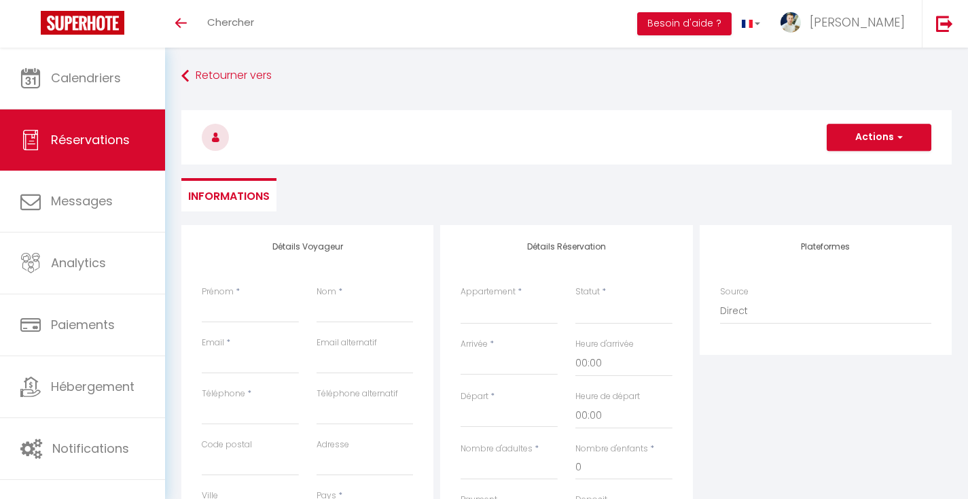
select select
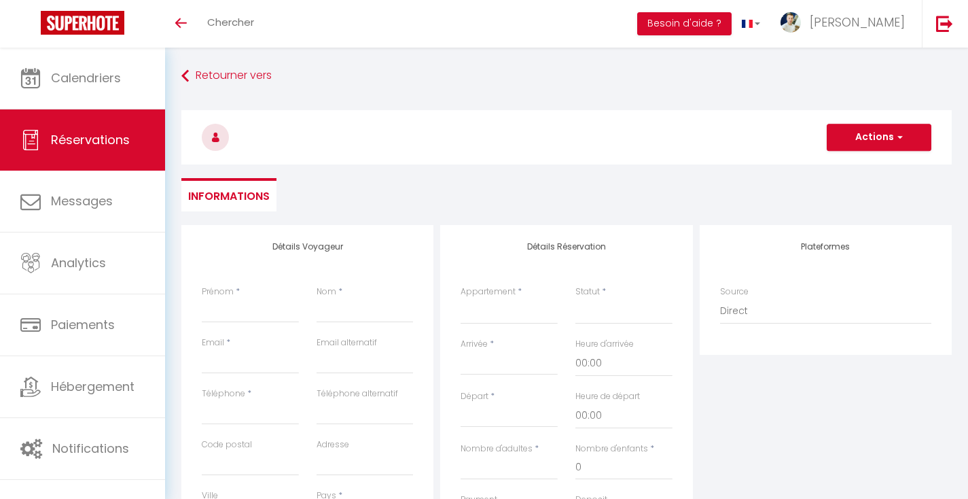
select select
checkbox input "false"
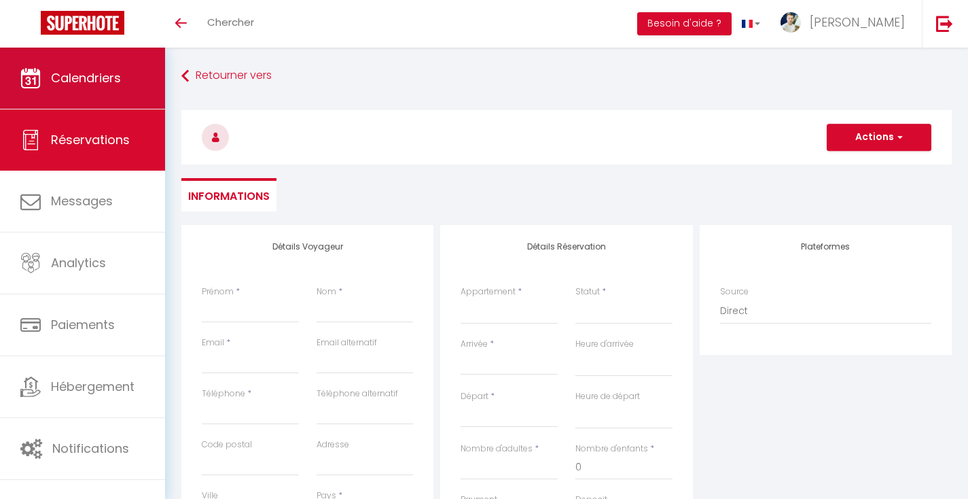
click at [122, 92] on link "Calendriers" at bounding box center [82, 78] width 165 height 61
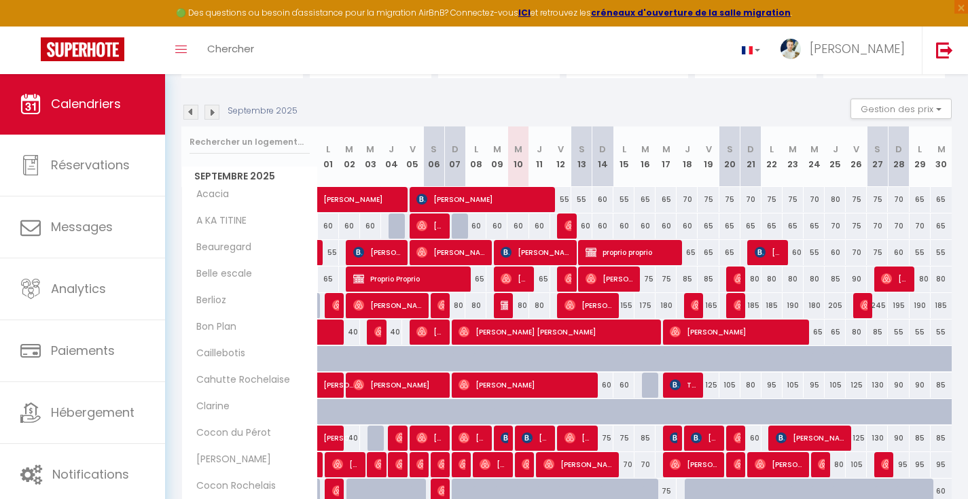
scroll to position [213, 0]
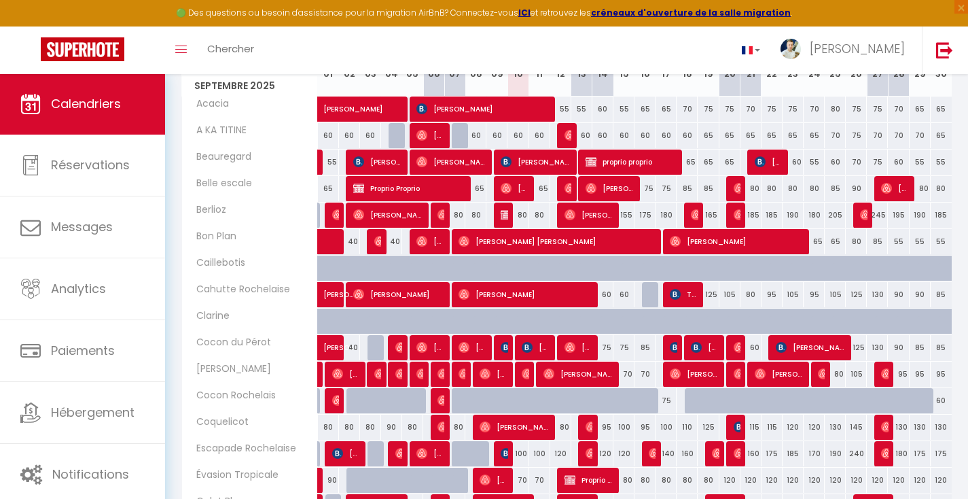
click at [653, 294] on div at bounding box center [652, 295] width 21 height 26
type input "85"
type input "[DATE] Septembre 2025"
type input "Mer 17 Septembre 2025"
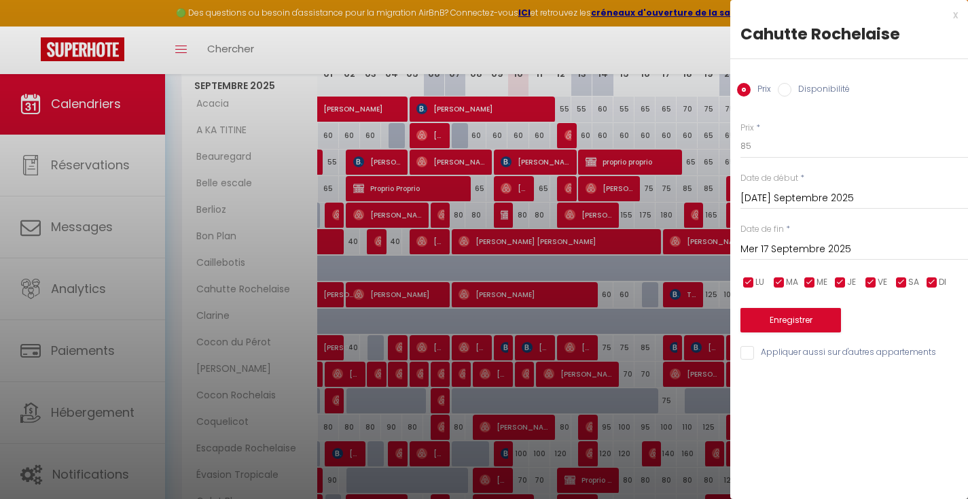
click at [955, 15] on div "x" at bounding box center [844, 15] width 228 height 16
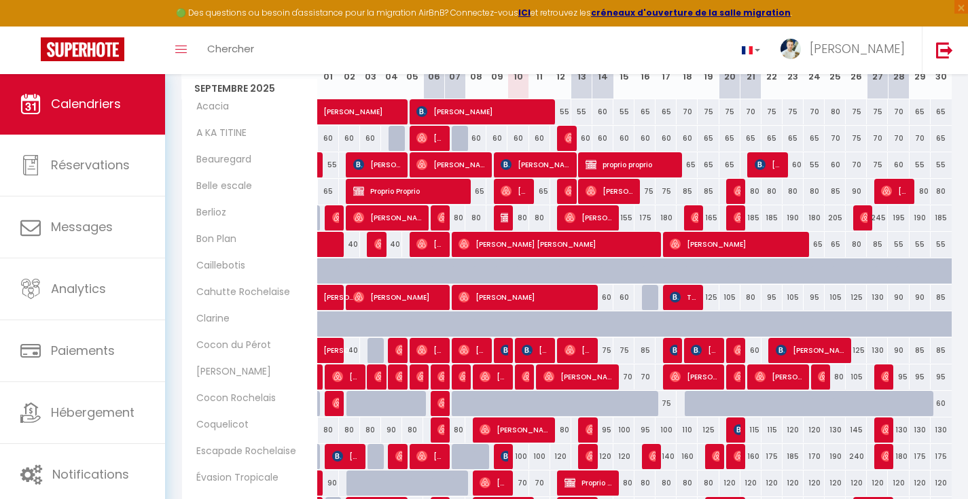
scroll to position [0, 0]
